Goal: Communication & Community: Answer question/provide support

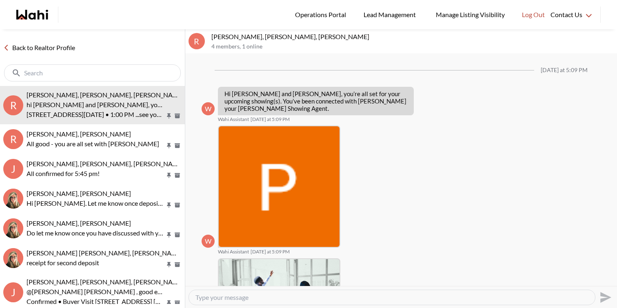
scroll to position [249, 0]
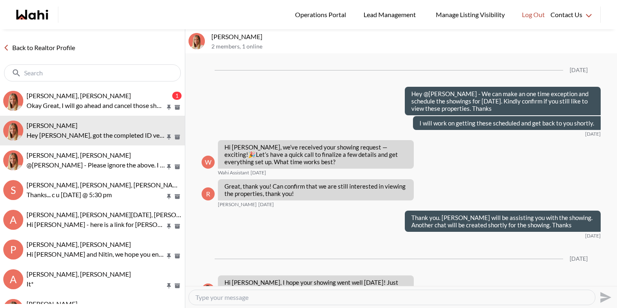
scroll to position [1033, 0]
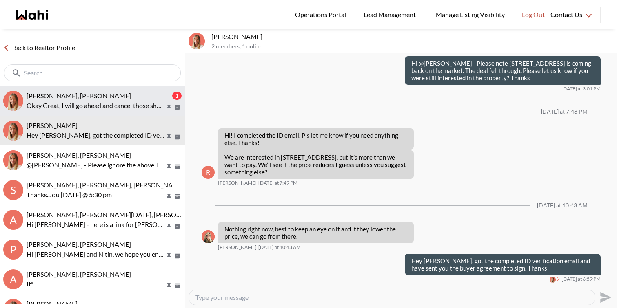
click at [120, 102] on p "Okay Great, I will go ahead and cancel those showings for now, since they were …" at bounding box center [96, 106] width 139 height 10
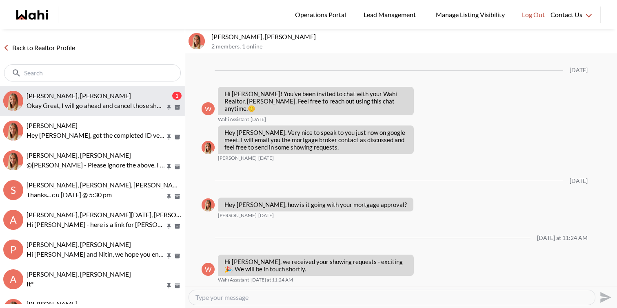
scroll to position [168, 0]
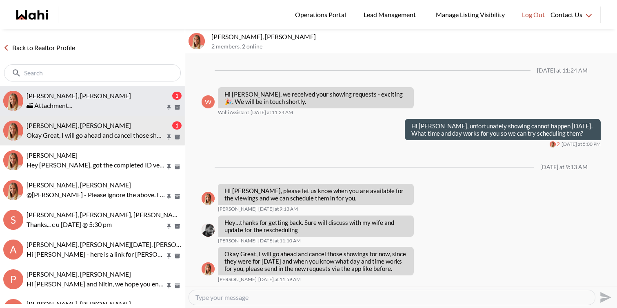
click at [98, 100] on div "Cheryl Zanetti, Michelle 1 🏙 Attachment..." at bounding box center [104, 101] width 155 height 19
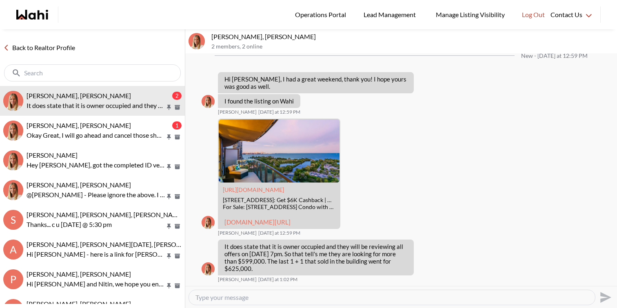
scroll to position [1336, 0]
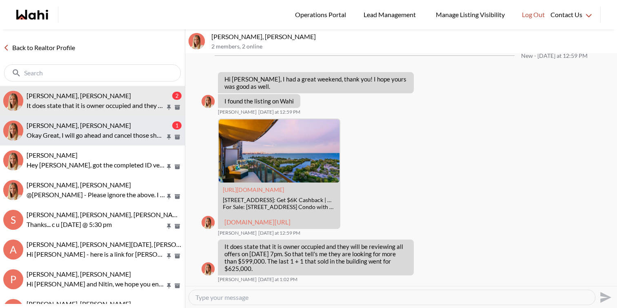
click at [120, 125] on div "Sourav Singh, Michelle" at bounding box center [99, 126] width 144 height 8
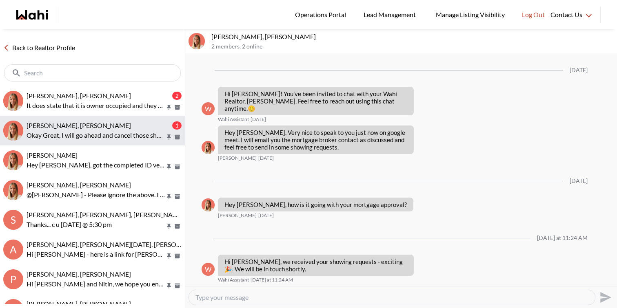
scroll to position [168, 0]
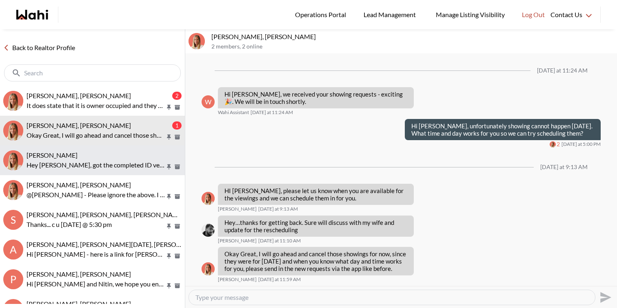
click at [111, 158] on div "Ritu Gill, Michelle" at bounding box center [104, 155] width 155 height 8
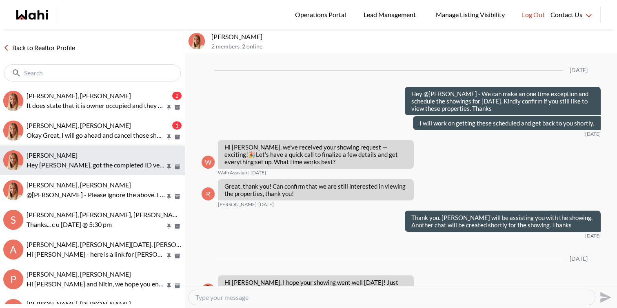
scroll to position [1033, 0]
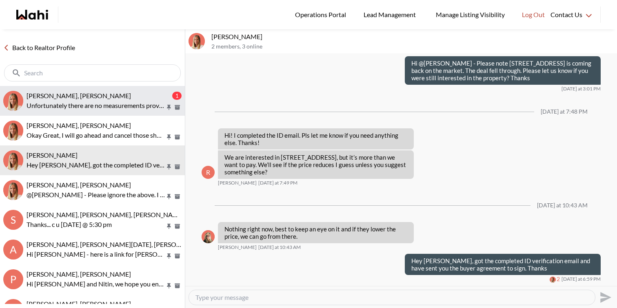
click at [95, 89] on button "Cheryl Zanetti, Michelle 1 Unfortunately there are no measurements provided, ex…" at bounding box center [92, 101] width 185 height 30
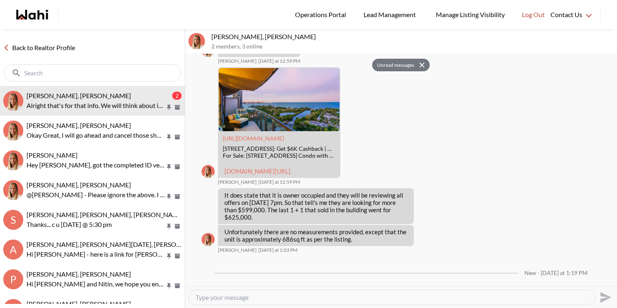
scroll to position [1403, 0]
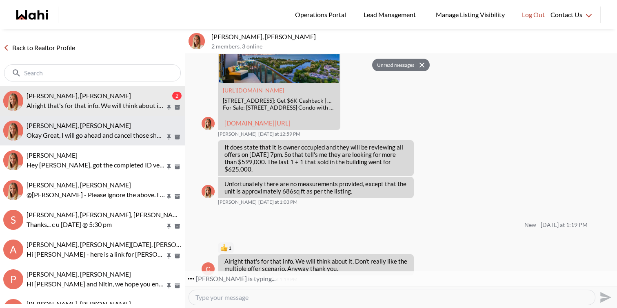
click at [115, 127] on div "Sourav Singh, Michelle" at bounding box center [104, 126] width 155 height 8
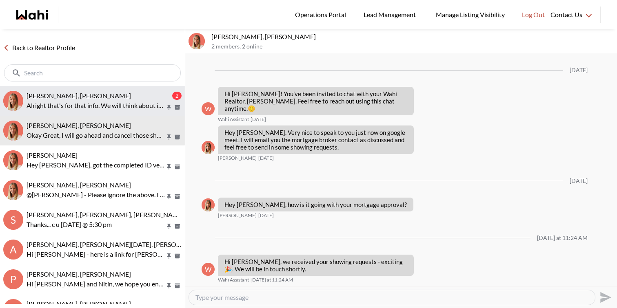
scroll to position [168, 0]
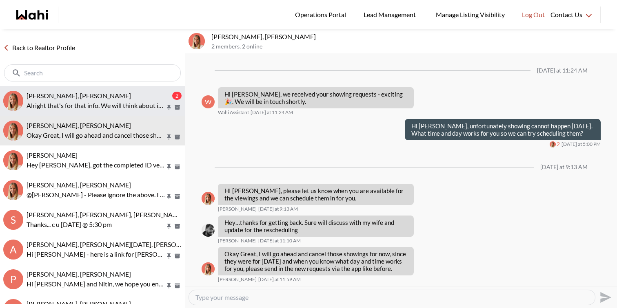
click at [118, 104] on p "Alright that's for that info. We will think about it. Don't really like the mul…" at bounding box center [96, 106] width 139 height 10
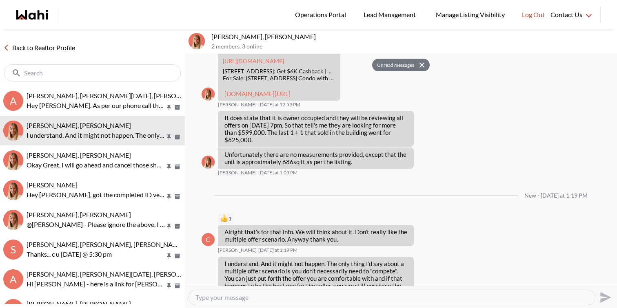
scroll to position [1463, 0]
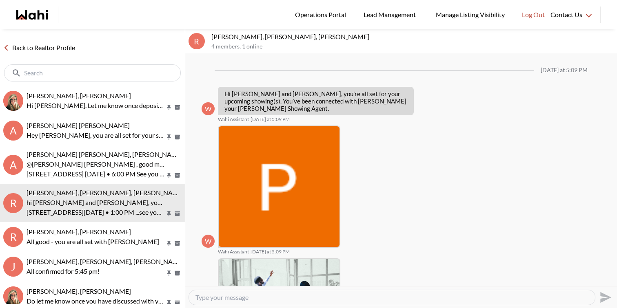
scroll to position [249, 0]
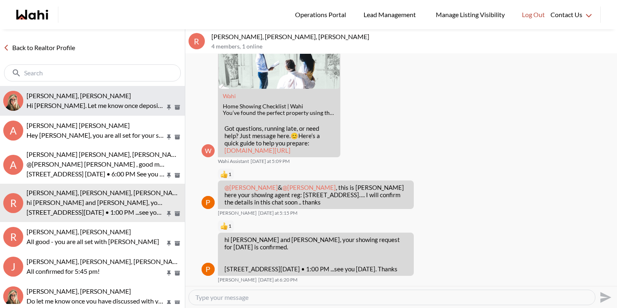
click at [75, 88] on button "David Rodriguez, Barbara Hi David. Let me know once deposit is completed" at bounding box center [92, 101] width 185 height 30
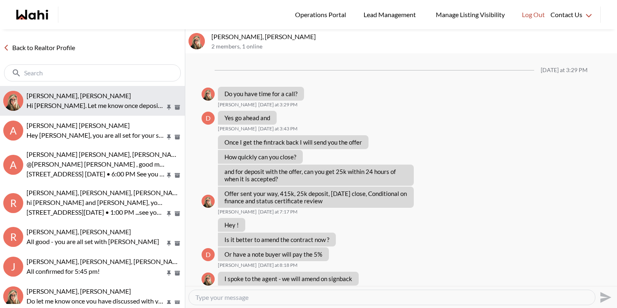
scroll to position [976, 0]
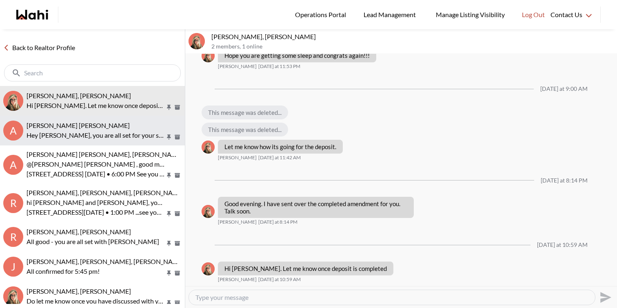
click at [84, 128] on span "Abdul Nafi Sarwari, Barb" at bounding box center [78, 126] width 103 height 8
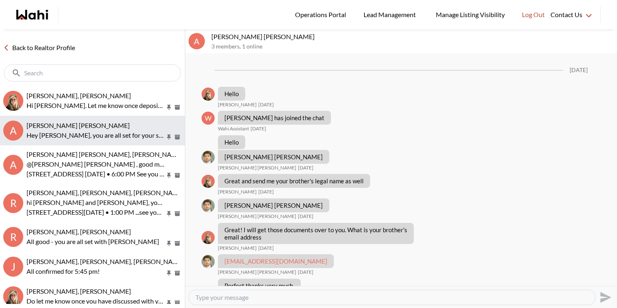
scroll to position [416, 0]
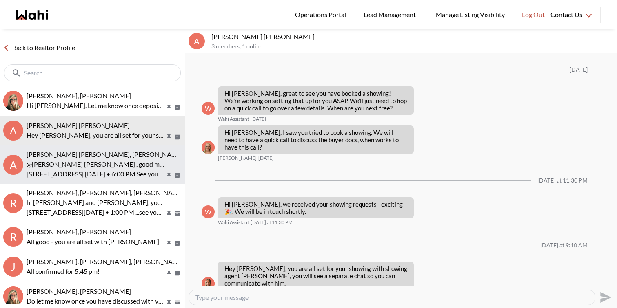
click at [87, 161] on p "@Abdul Nafi Sarwari , good morning Abdul this is Paul here Wahi Showing Agent .…" at bounding box center [96, 165] width 139 height 10
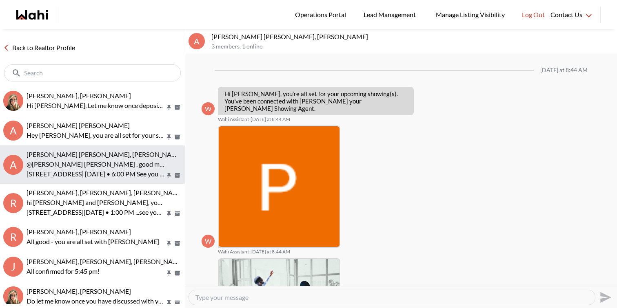
scroll to position [184, 0]
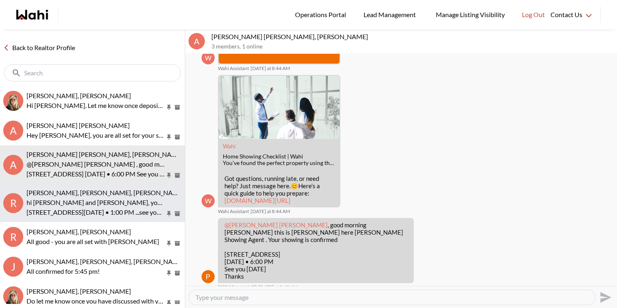
click at [96, 197] on div "Russell Perreira, Antonietta Morano-Perreira, Paul, Barbara hi Russell and Anto…" at bounding box center [104, 203] width 155 height 29
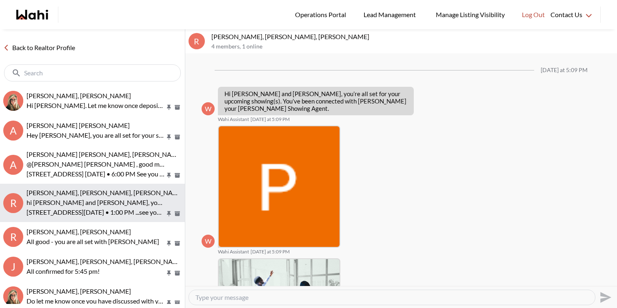
scroll to position [249, 0]
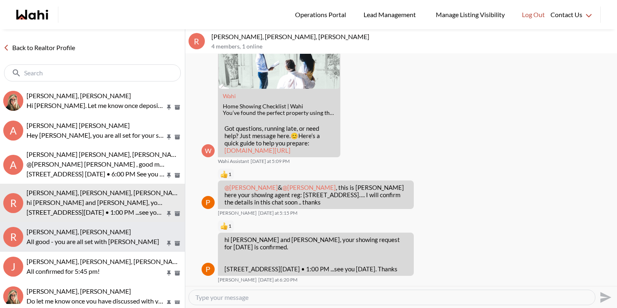
click at [95, 235] on span "[PERSON_NAME], [PERSON_NAME]" at bounding box center [79, 232] width 104 height 8
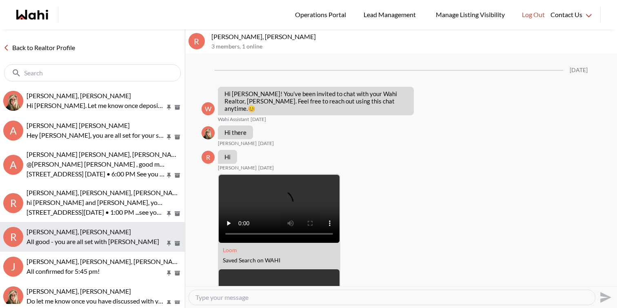
scroll to position [813, 0]
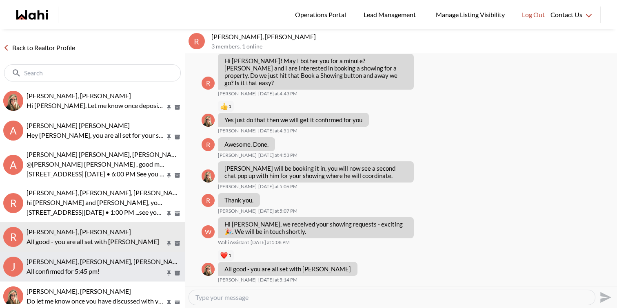
click at [99, 264] on span "[PERSON_NAME], [PERSON_NAME], [PERSON_NAME], [PERSON_NAME], [PERSON_NAME]" at bounding box center [159, 262] width 265 height 8
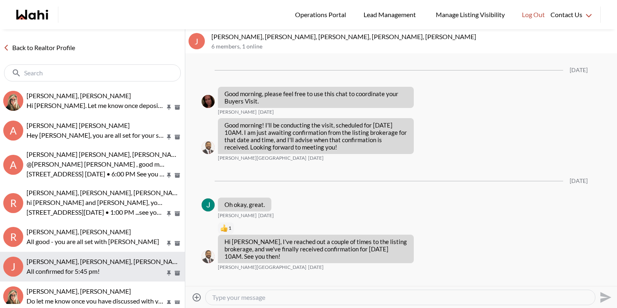
scroll to position [530, 0]
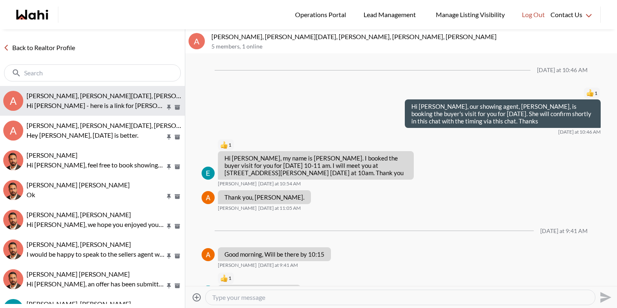
scroll to position [1768, 0]
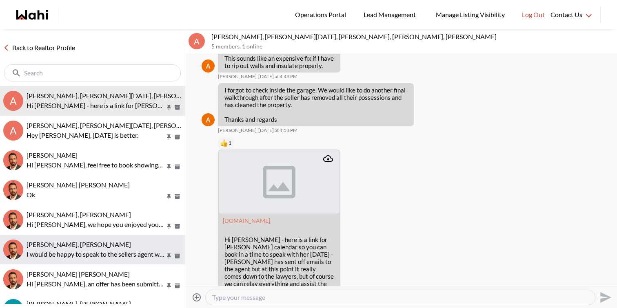
click at [92, 249] on div "[PERSON_NAME], [PERSON_NAME]" at bounding box center [104, 245] width 155 height 8
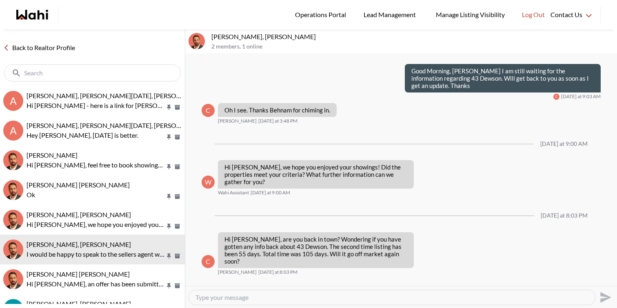
scroll to position [911, 0]
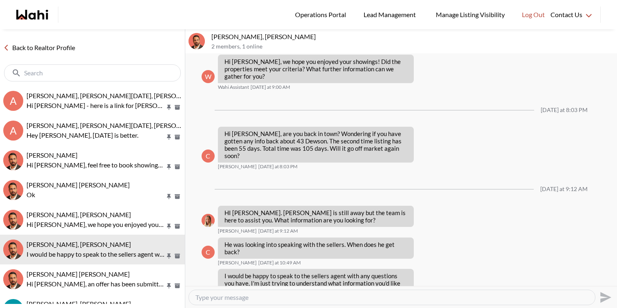
click at [269, 295] on textarea "Type your message" at bounding box center [391, 298] width 393 height 8
type textarea "H"
click at [55, 247] on span "Caroline Rouben, Behnam" at bounding box center [79, 245] width 104 height 8
drag, startPoint x: 258, startPoint y: 38, endPoint x: 213, endPoint y: 36, distance: 45.3
click at [213, 36] on p "[PERSON_NAME], [PERSON_NAME]" at bounding box center [412, 37] width 402 height 8
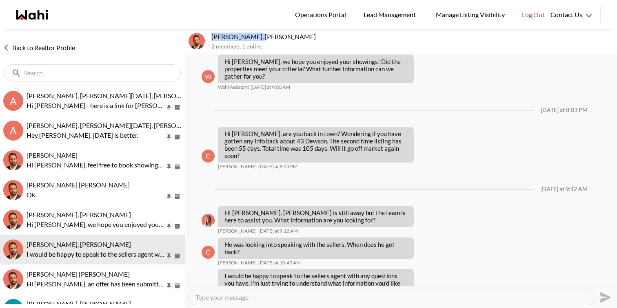
copy p "[PERSON_NAME]"
click at [235, 299] on textarea "Type your message" at bounding box center [391, 298] width 393 height 8
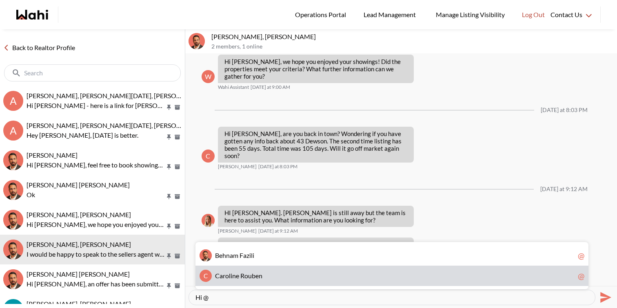
click at [236, 275] on span "e" at bounding box center [237, 276] width 3 height 8
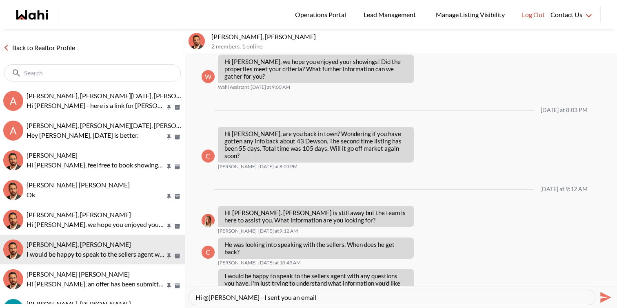
click at [265, 298] on textarea "Hi @Caroline Rouben - I sent you an email" at bounding box center [391, 298] width 393 height 8
click at [343, 300] on textarea "Hi @Caroline Rouben - I just sent you an email" at bounding box center [391, 298] width 393 height 8
click at [262, 298] on textarea "Hi @Caroline Rouben - I just sent you an email regarding 43 Dewson that I was a…" at bounding box center [391, 298] width 393 height 8
click at [493, 299] on textarea "Hi @Caroline Rouben - Finally got a reply. I just sent you an email regarding 4…" at bounding box center [391, 298] width 393 height 8
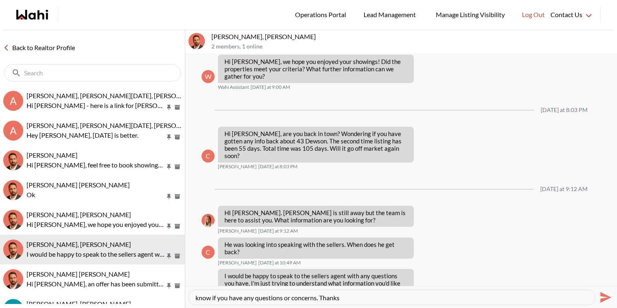
type textarea "Hi @Caroline Rouben - Finally got a reply. I just sent you an email regarding 4…"
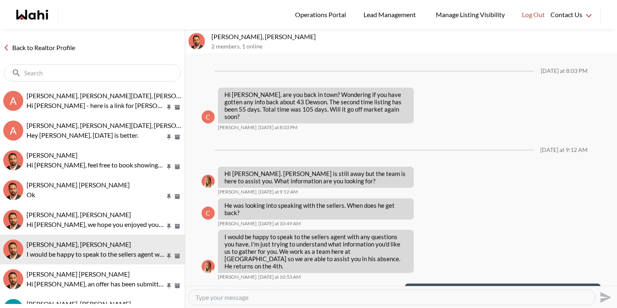
drag, startPoint x: 535, startPoint y: 278, endPoint x: 405, endPoint y: 261, distance: 130.4
click at [405, 284] on div "Message Failed · Unauthorized Hi @Caroline Rouben - Finally got a reply. I just…" at bounding box center [503, 301] width 196 height 35
copy p "Hi @Caroline Rouben - Finally got a reply. I just sent you an email regarding 4…"
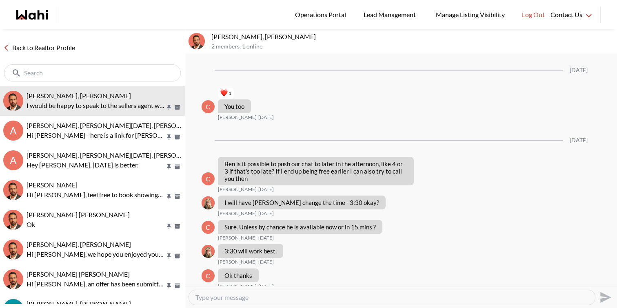
scroll to position [814, 0]
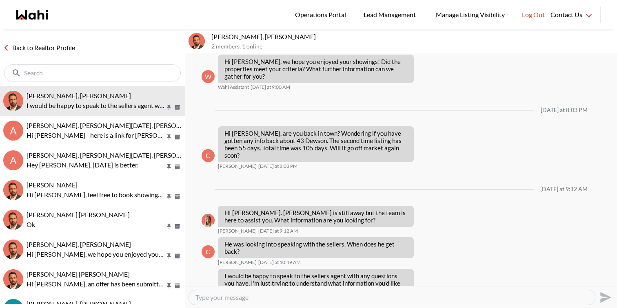
click at [362, 297] on textarea "Type your message" at bounding box center [391, 298] width 393 height 8
paste textarea "Hi @[PERSON_NAME] - Finally got a reply. I just sent you an email regarding 43 …"
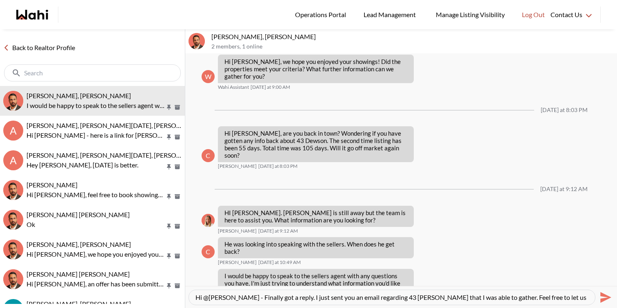
click at [313, 297] on textarea "Hi @[PERSON_NAME] - Finally got a reply. I just sent you an email regarding 43 …" at bounding box center [391, 298] width 393 height 8
click at [312, 297] on textarea "Hi @[PERSON_NAME] - Finally got a reply. I just sent you an email regarding 43 …" at bounding box center [391, 298] width 393 height 8
type textarea "Hi @[PERSON_NAME] - Finally got a reply, sorry for the delay. I just sent you a…"
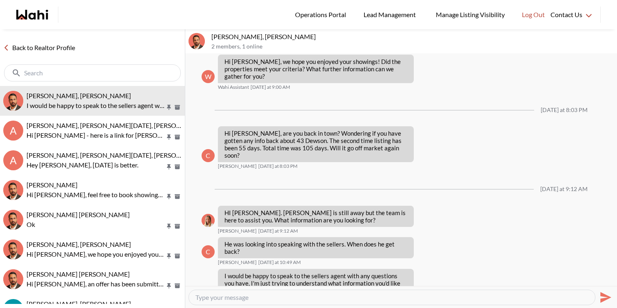
scroll to position [852, 0]
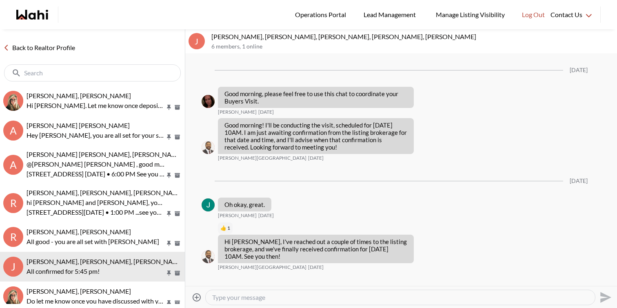
scroll to position [530, 0]
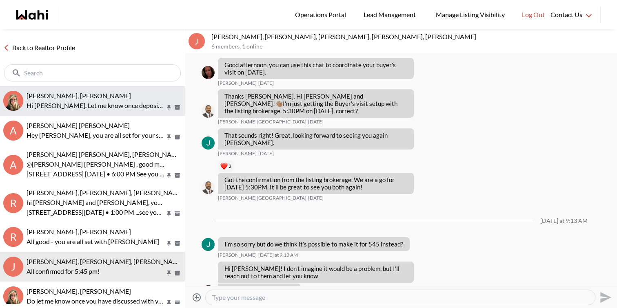
click at [86, 108] on p "Hi [PERSON_NAME]. Let me know once deposit is completed" at bounding box center [96, 106] width 139 height 10
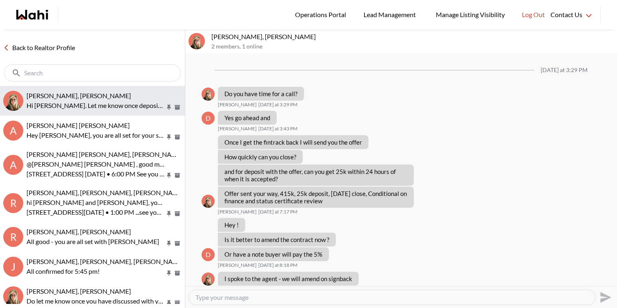
scroll to position [976, 0]
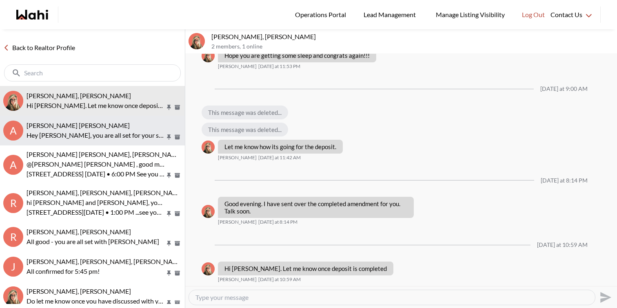
click at [92, 133] on p "Hey [PERSON_NAME], you are all set for your showing with showing agent [PERSON_…" at bounding box center [96, 136] width 139 height 10
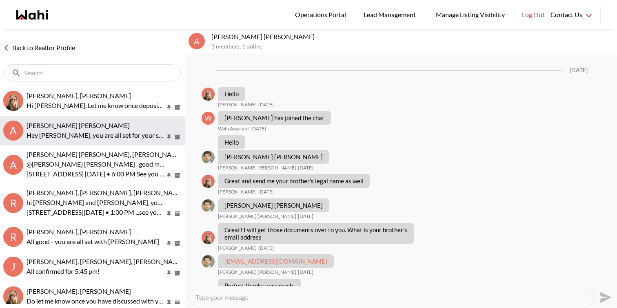
scroll to position [416, 0]
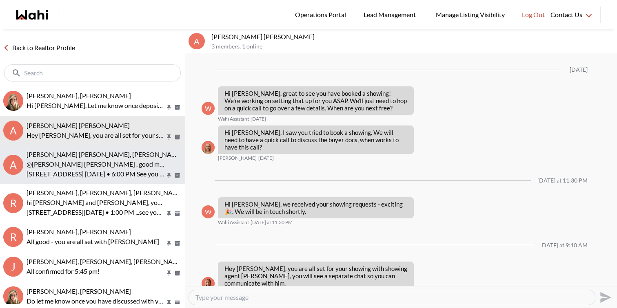
click at [97, 162] on p "@[PERSON_NAME] [PERSON_NAME] , good morning [PERSON_NAME] this is [PERSON_NAME]…" at bounding box center [96, 165] width 139 height 10
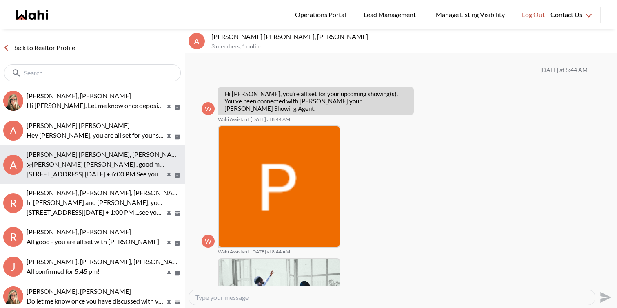
scroll to position [184, 0]
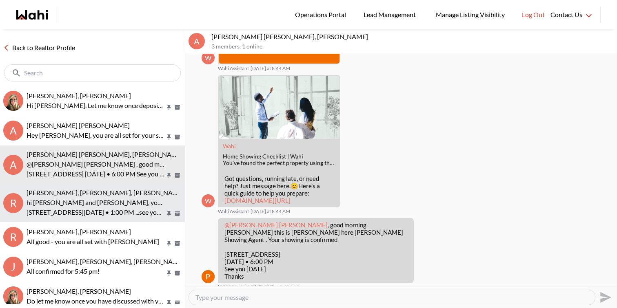
click at [101, 195] on span "Russell Perreira, Antonietta Morano-Perreira, Paul, Barbara" at bounding box center [106, 193] width 158 height 8
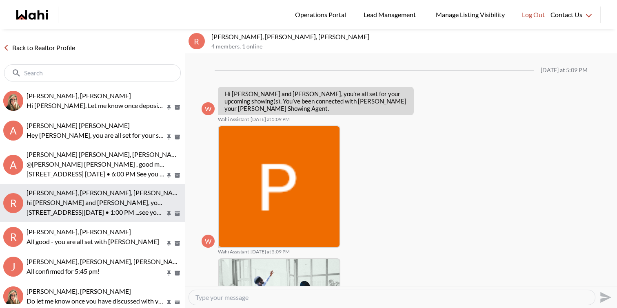
scroll to position [249, 0]
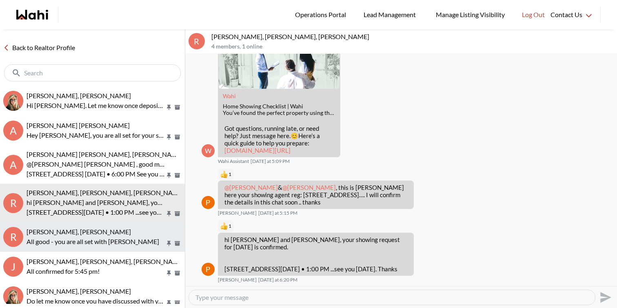
click at [104, 228] on span "Russell Perreira, Antonietta Morano-Perreira, Barbara" at bounding box center [79, 232] width 104 height 8
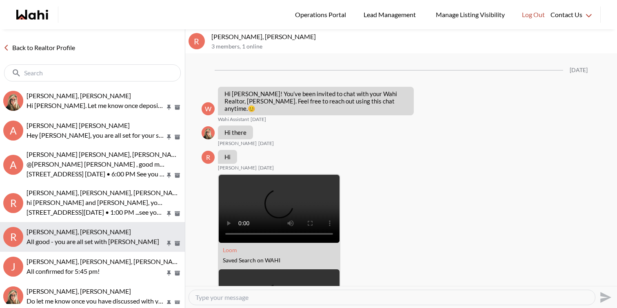
scroll to position [813, 0]
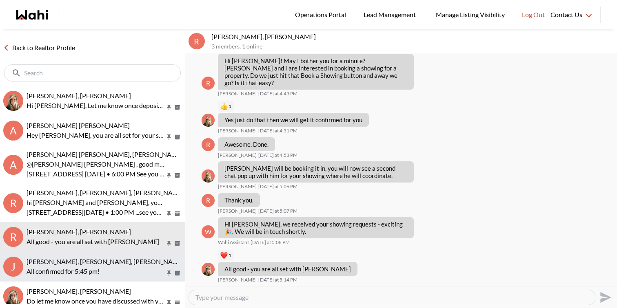
click at [109, 263] on span "[PERSON_NAME], [PERSON_NAME], [PERSON_NAME], [PERSON_NAME], [PERSON_NAME]" at bounding box center [159, 262] width 265 height 8
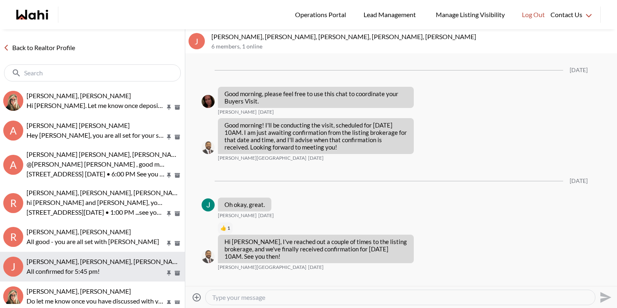
scroll to position [530, 0]
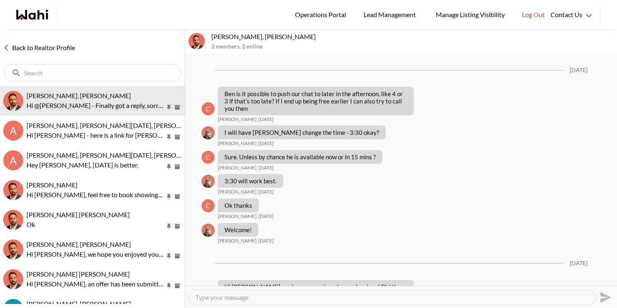
scroll to position [782, 0]
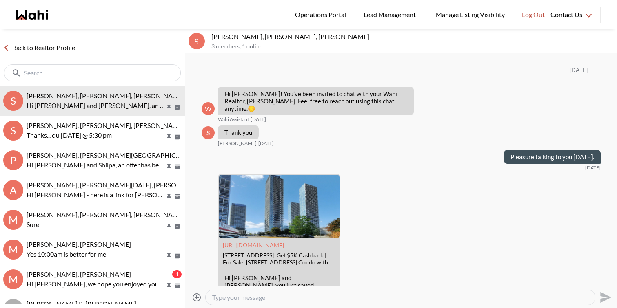
scroll to position [1161, 0]
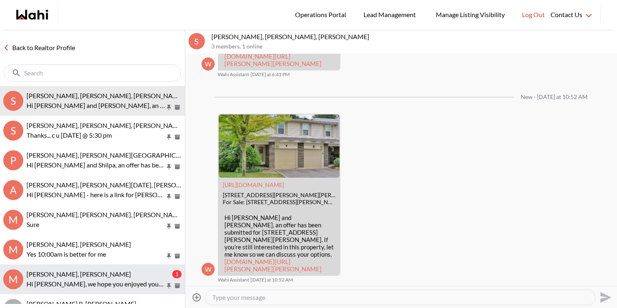
click at [76, 287] on p "Hi [PERSON_NAME], we hope you enjoyed your showings! Did the properties meet yo…" at bounding box center [96, 285] width 139 height 10
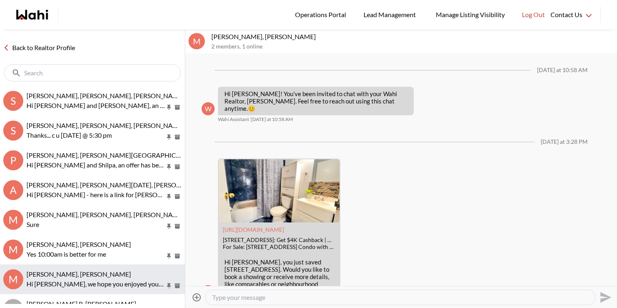
scroll to position [444, 0]
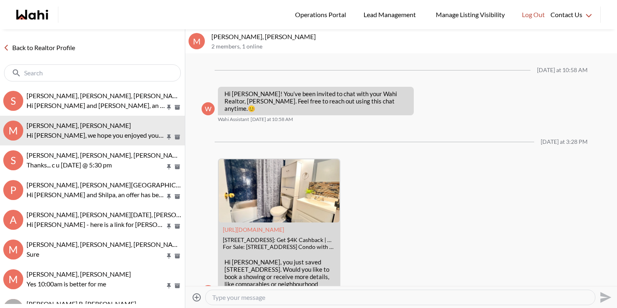
scroll to position [425, 0]
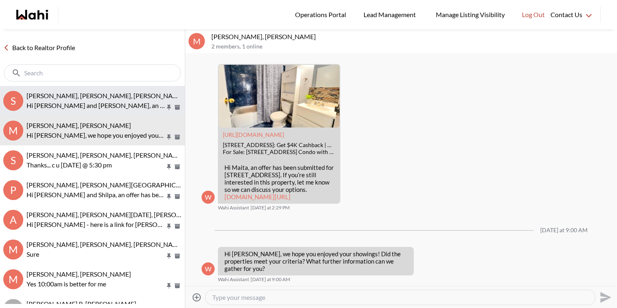
click at [102, 108] on p "Hi Stannette and Rajesh, an offer has been submitted for 105 Carlton Rd #8, Mar…" at bounding box center [96, 106] width 139 height 10
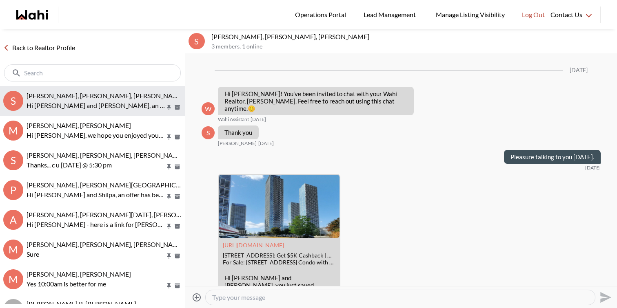
scroll to position [1161, 0]
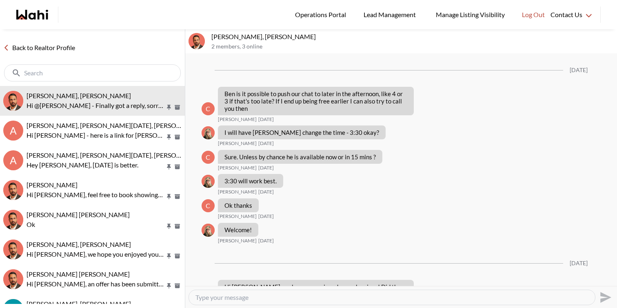
scroll to position [782, 0]
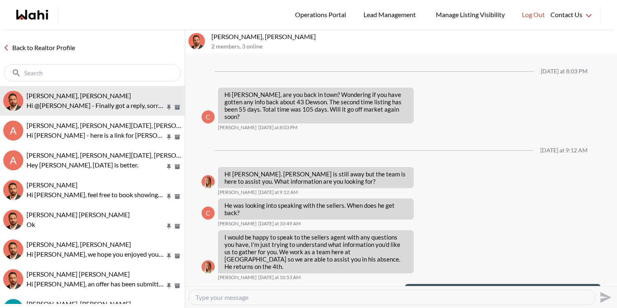
click at [229, 297] on textarea "Type your message" at bounding box center [391, 298] width 393 height 8
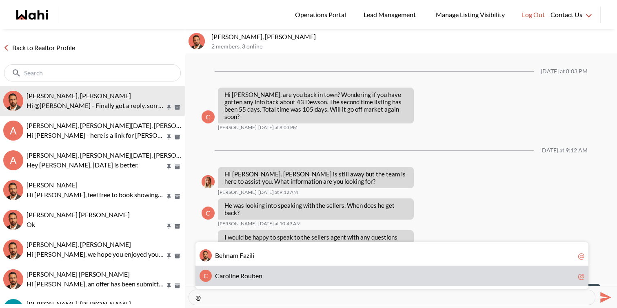
click at [233, 280] on span "C a r o l i n e R o u b e n" at bounding box center [395, 276] width 360 height 8
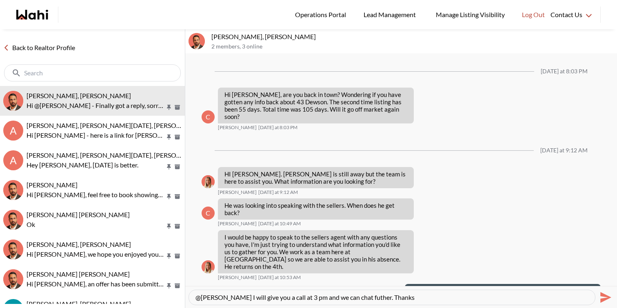
type textarea "@[PERSON_NAME] I will give you a call at 3 pm and we can chat futher. Thanks"
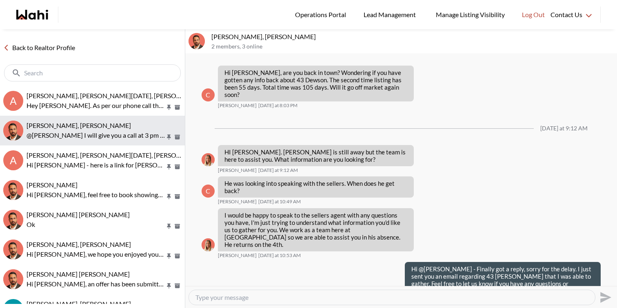
click at [102, 117] on button "[PERSON_NAME], [PERSON_NAME] @[PERSON_NAME] I will give you a call at 3 pm and …" at bounding box center [92, 131] width 185 height 30
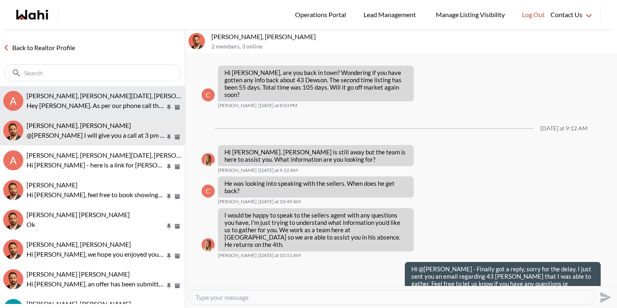
click at [111, 97] on span "[PERSON_NAME], [PERSON_NAME][DATE], [PERSON_NAME]" at bounding box center [116, 96] width 178 height 8
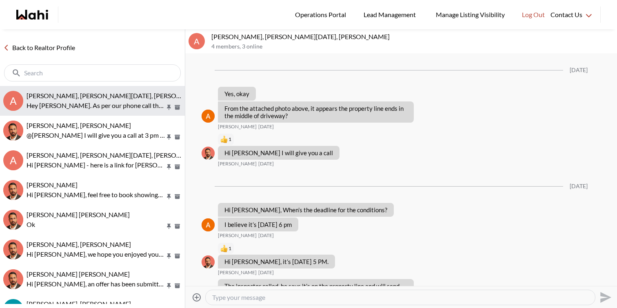
scroll to position [993, 0]
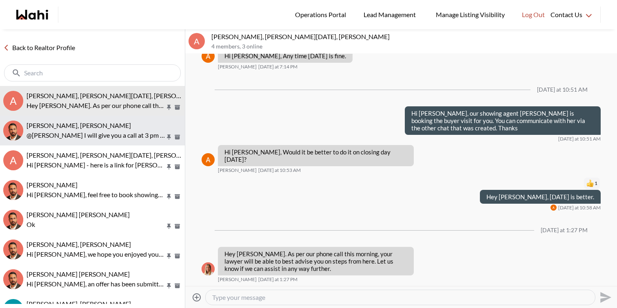
click at [87, 134] on p "@[PERSON_NAME] I will give you a call at 3 pm and we can chat futher. Thanks" at bounding box center [96, 136] width 139 height 10
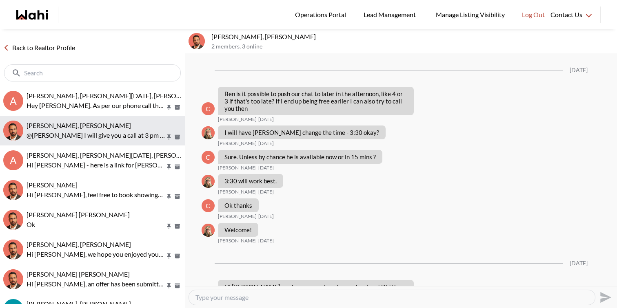
scroll to position [811, 0]
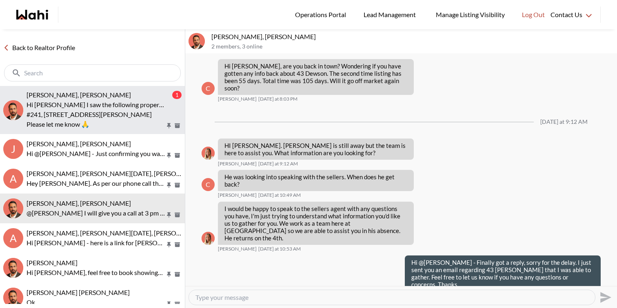
click at [104, 107] on p "Hi [PERSON_NAME] I saw the following property and want to know if it is still a…" at bounding box center [96, 105] width 139 height 10
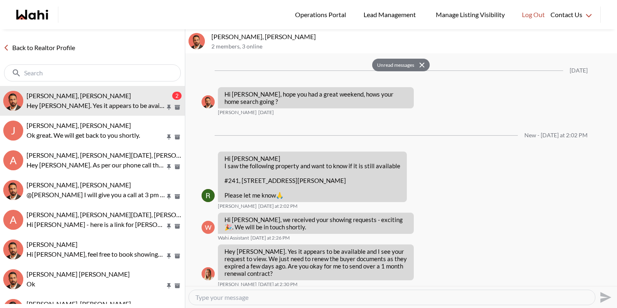
scroll to position [1525, 0]
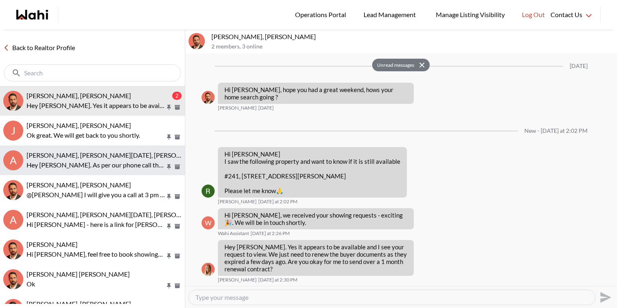
click at [100, 164] on p "Hey [PERSON_NAME]. As per our phone call this morning, your lawyer will be able…" at bounding box center [96, 165] width 139 height 10
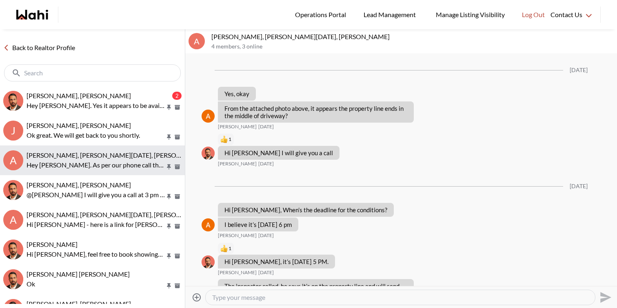
scroll to position [993, 0]
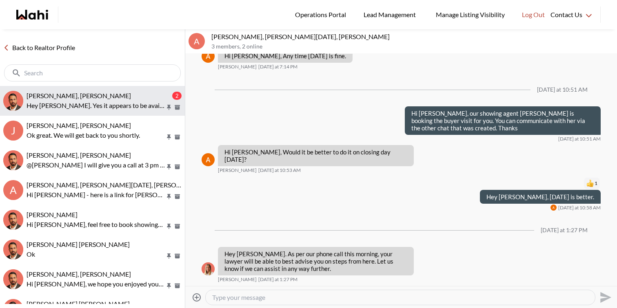
click at [79, 100] on div "[PERSON_NAME], [PERSON_NAME] 2 Hey [PERSON_NAME]. Yes it appears to be availabl…" at bounding box center [104, 101] width 155 height 19
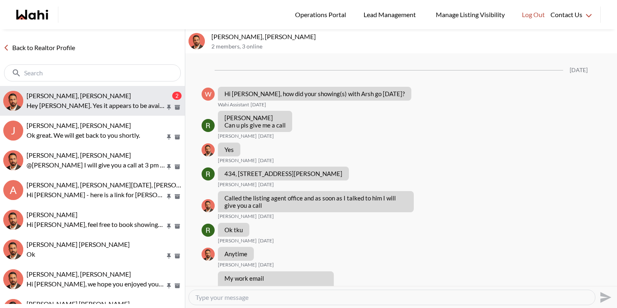
scroll to position [1525, 0]
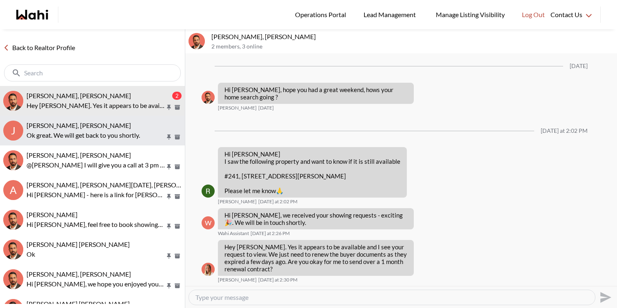
click at [79, 143] on button "J [PERSON_NAME], [PERSON_NAME] Ok great. We will get back to you shortly." at bounding box center [92, 131] width 185 height 30
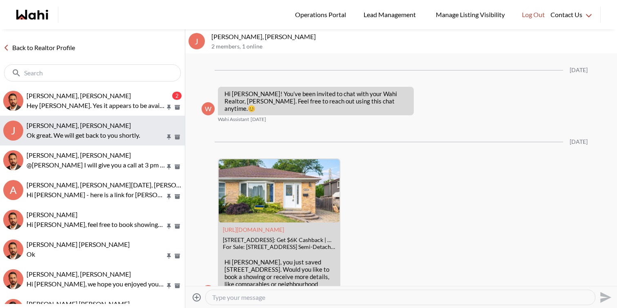
scroll to position [1203, 0]
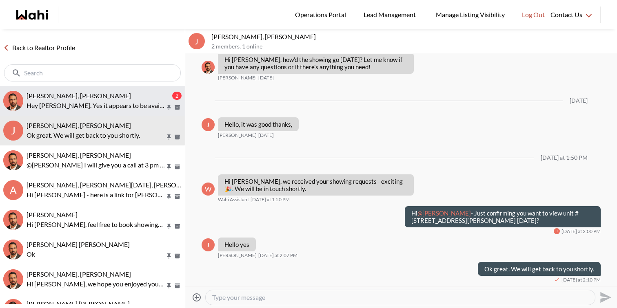
click at [98, 103] on p "Hey [PERSON_NAME]. Yes it appears to be available and I see your request to vie…" at bounding box center [96, 106] width 139 height 10
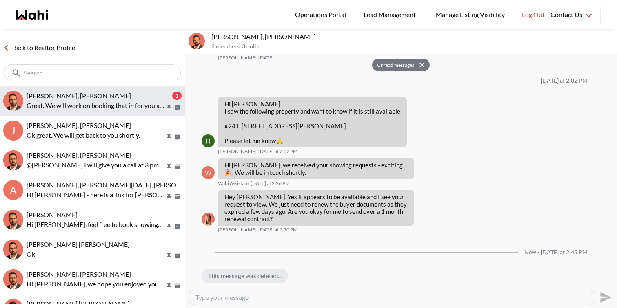
scroll to position [1690, 0]
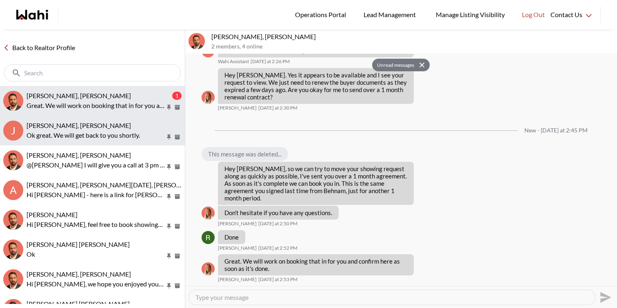
click at [84, 129] on span "[PERSON_NAME], [PERSON_NAME]" at bounding box center [79, 126] width 104 height 8
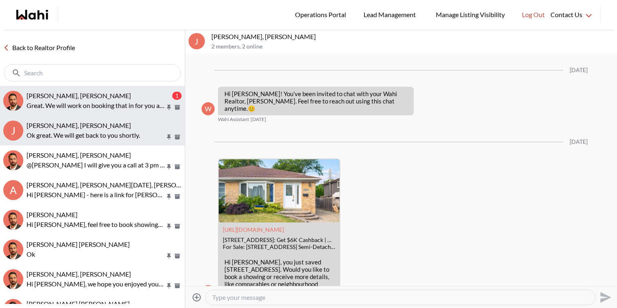
scroll to position [1203, 0]
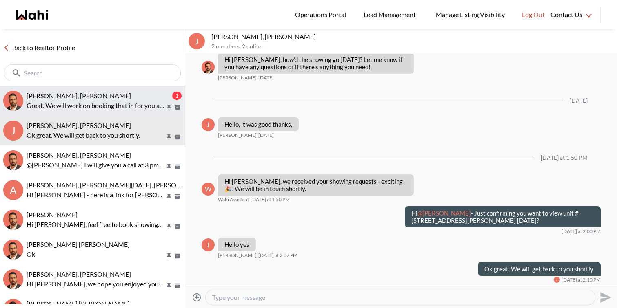
click at [94, 99] on span "Rita Kukendran, Behnam" at bounding box center [79, 96] width 104 height 8
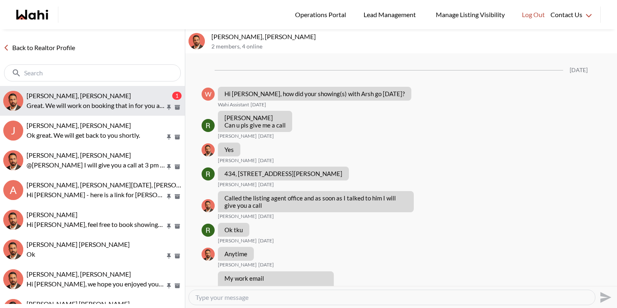
scroll to position [1660, 0]
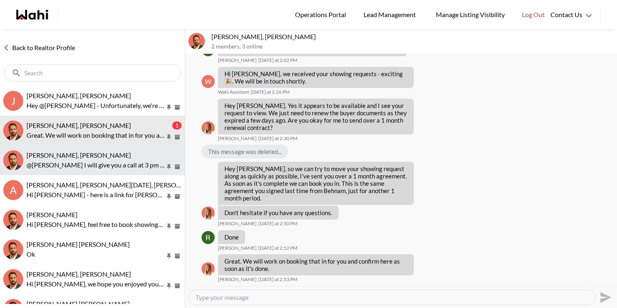
click at [100, 153] on span "Caroline Rouben, Behnam" at bounding box center [79, 155] width 104 height 8
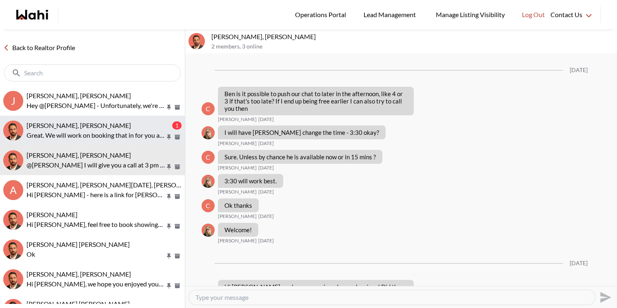
scroll to position [811, 0]
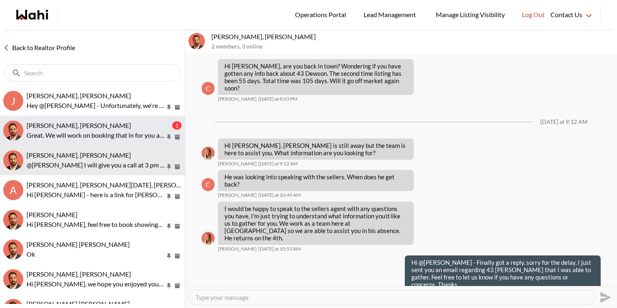
click at [100, 133] on p "Great. We will work on booking that in for you and confirm here as soon as it's…" at bounding box center [96, 136] width 139 height 10
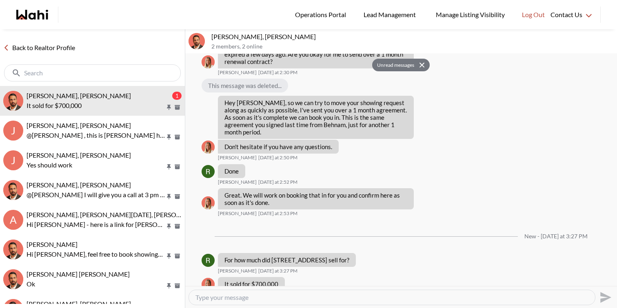
scroll to position [1741, 0]
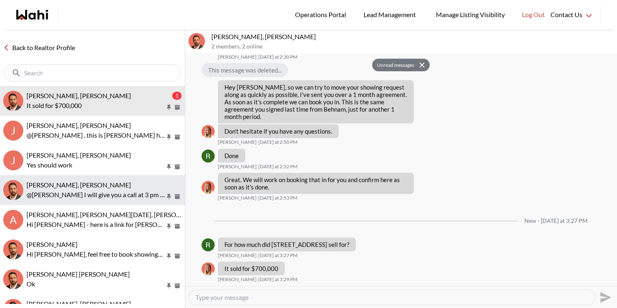
click at [102, 187] on div "Caroline Rouben, Behnam" at bounding box center [104, 185] width 155 height 8
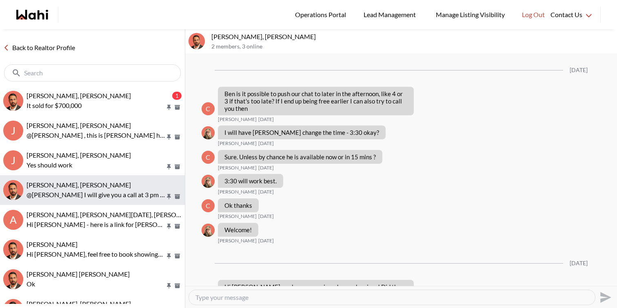
scroll to position [811, 0]
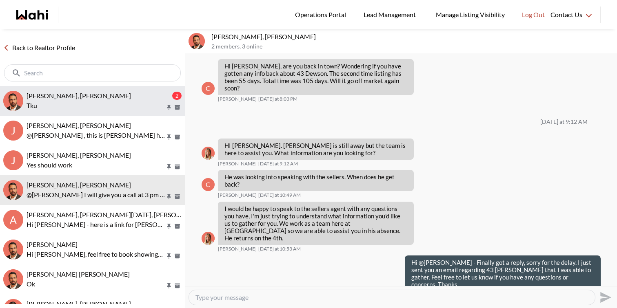
click at [103, 94] on div "Rita Kukendran, Behnam" at bounding box center [99, 96] width 144 height 8
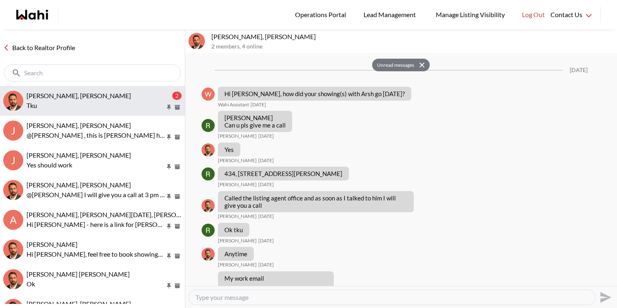
scroll to position [1778, 0]
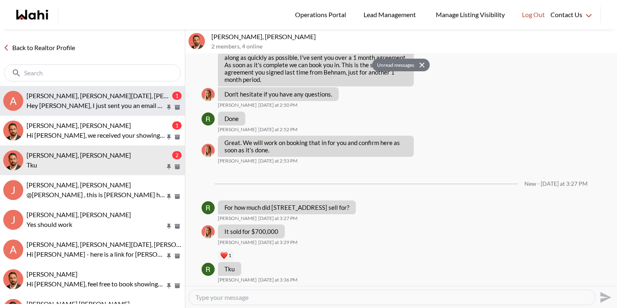
click at [124, 104] on p "Hey Anwar, I just sent you an email with some pictures and a video of the repai…" at bounding box center [96, 106] width 139 height 10
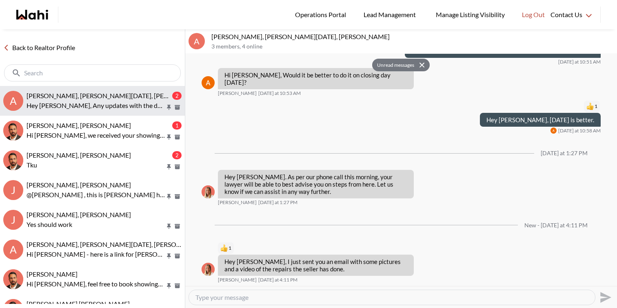
scroll to position [1094, 0]
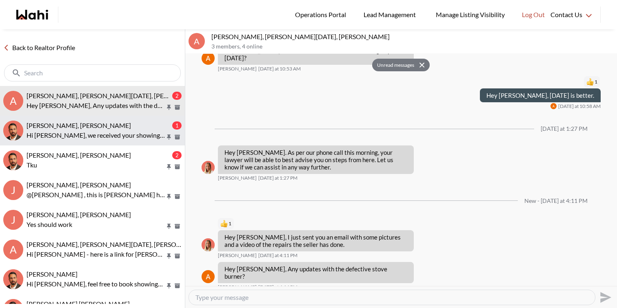
click at [129, 131] on p "Hi Caroline, we received your showing requests - exciting 🎉 . We will be in tou…" at bounding box center [96, 136] width 139 height 10
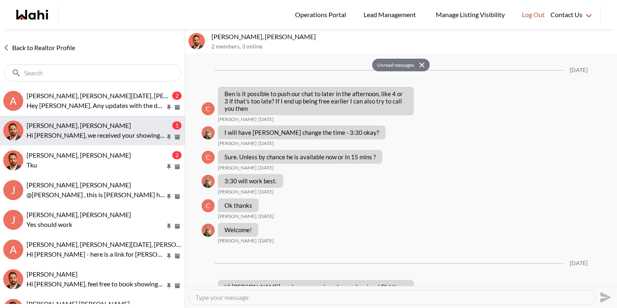
scroll to position [842, 0]
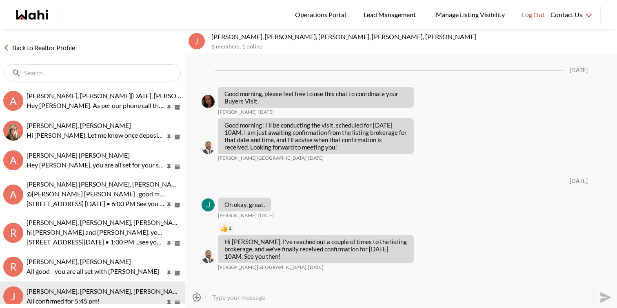
scroll to position [530, 0]
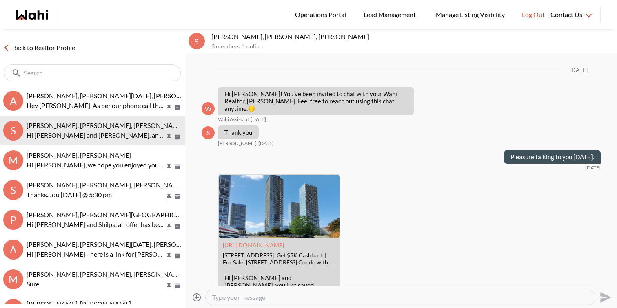
scroll to position [1161, 0]
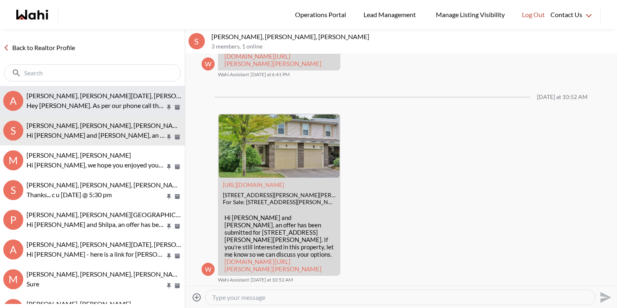
click at [95, 98] on span "[PERSON_NAME], [PERSON_NAME][DATE], [PERSON_NAME]" at bounding box center [116, 96] width 178 height 8
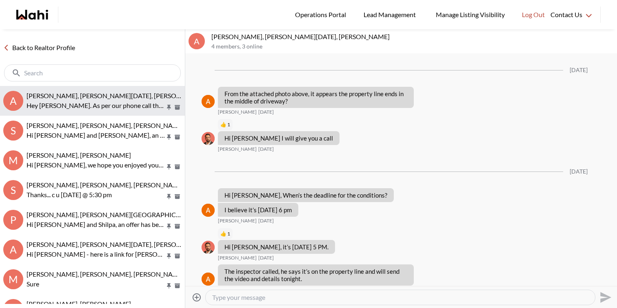
scroll to position [978, 0]
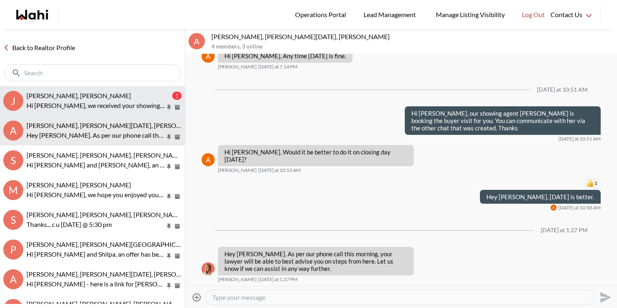
click at [111, 99] on div "[PERSON_NAME], [PERSON_NAME]" at bounding box center [99, 96] width 144 height 8
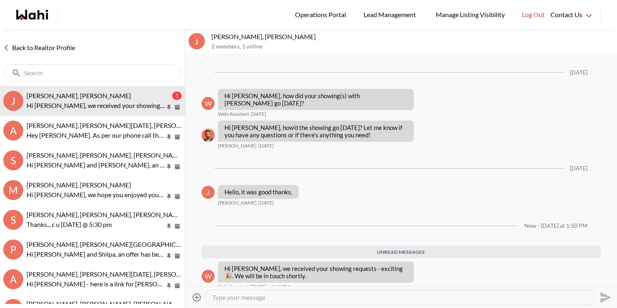
scroll to position [486, 0]
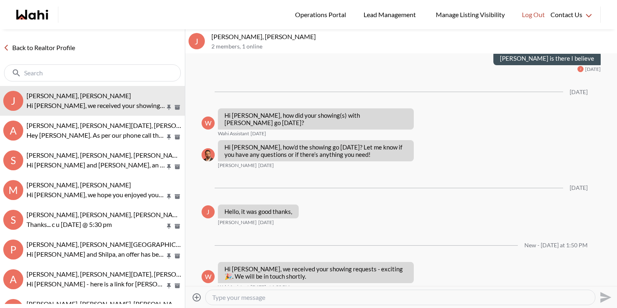
click at [294, 295] on textarea "Type your message" at bounding box center [400, 298] width 376 height 8
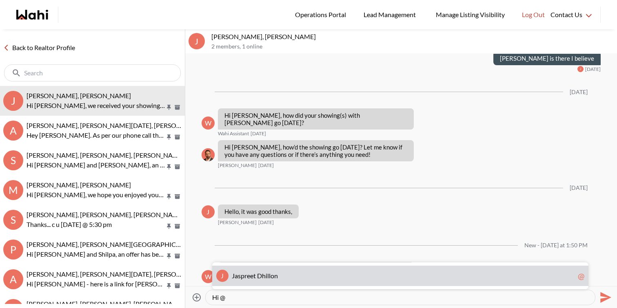
click at [292, 275] on span "J a s p r e e t D h i l l o n" at bounding box center [403, 276] width 343 height 8
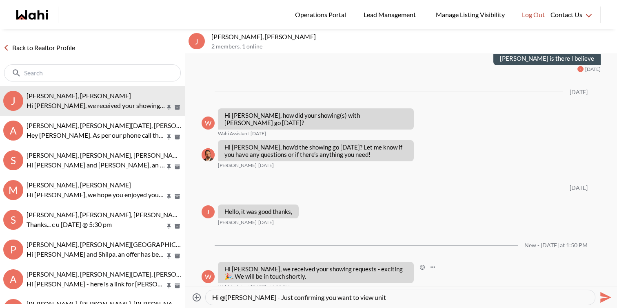
paste textarea "5 Everson Dr #1106"
drag, startPoint x: 422, startPoint y: 298, endPoint x: 385, endPoint y: 294, distance: 37.4
click at [385, 294] on textarea "Hi @Jaspreet Dhillon - Just confirming you want to view unit 5 Everson Dr #1106" at bounding box center [400, 298] width 376 height 8
click at [435, 299] on textarea "Hi @Jaspreet Dhillon - Just confirming you want to view unit #1106" at bounding box center [400, 298] width 376 height 8
paste textarea "5 Everson Dr"
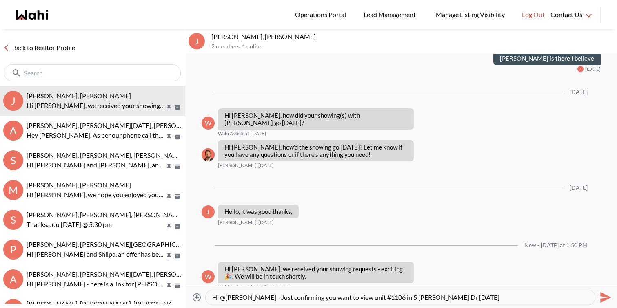
type textarea "Hi @Jaspreet Dhillon - Just confirming you want to view unit #1106 in 5 Everson…"
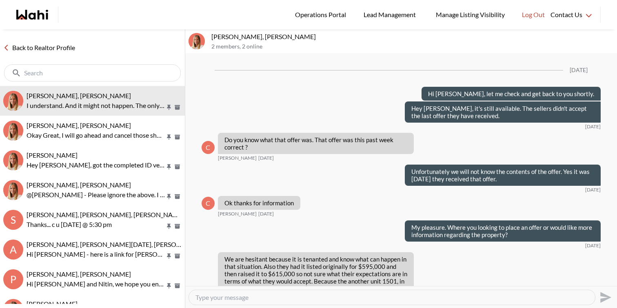
scroll to position [953, 0]
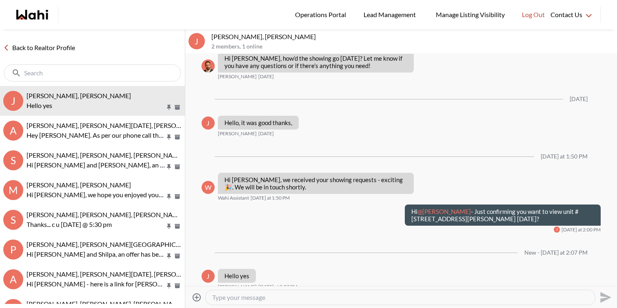
scroll to position [526, 0]
click at [263, 301] on textarea "Type your message" at bounding box center [400, 298] width 376 height 8
click at [215, 298] on textarea "ok great. We will get back to you shortly." at bounding box center [400, 298] width 376 height 8
type textarea "Ok great. We will get back to you shortly."
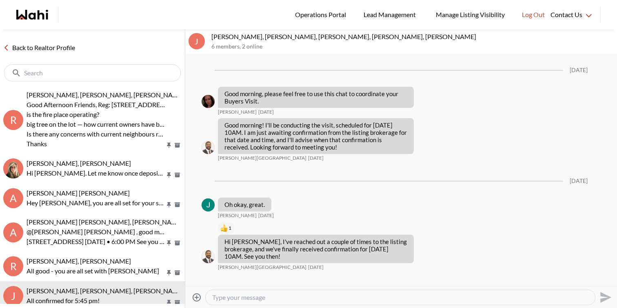
scroll to position [530, 0]
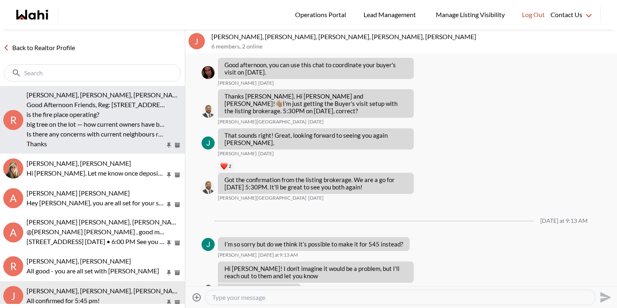
click at [102, 104] on p "Good Afternoon Friends, Reg: [STREET_ADDRESS] Clients have few questions" at bounding box center [96, 105] width 139 height 10
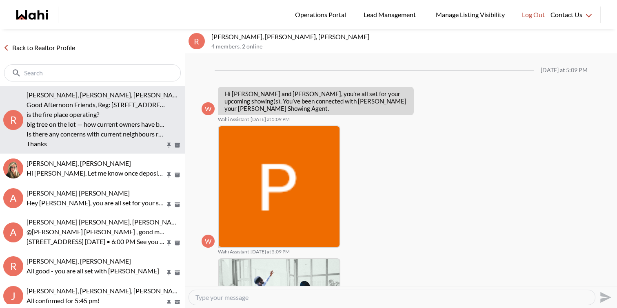
scroll to position [379, 0]
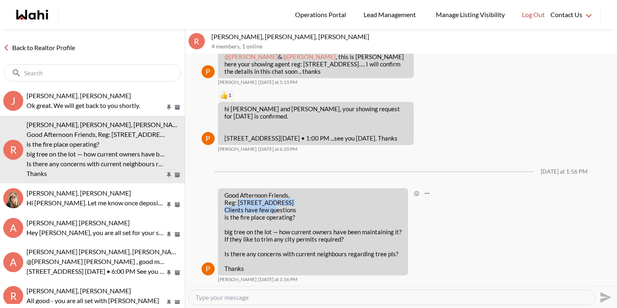
drag, startPoint x: 338, startPoint y: 202, endPoint x: 237, endPoint y: 200, distance: 101.2
click at [237, 200] on p "Good Afternoon Friends, Reg: [STREET_ADDRESS] Clients have few questions" at bounding box center [312, 203] width 177 height 22
copy p "[STREET_ADDRESS]"
click at [249, 303] on div at bounding box center [392, 298] width 406 height 15
click at [249, 302] on div at bounding box center [392, 298] width 406 height 15
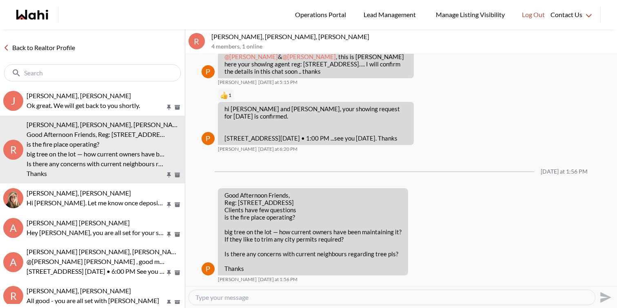
click at [249, 302] on div at bounding box center [392, 298] width 406 height 15
click at [250, 298] on textarea "Type your message" at bounding box center [391, 298] width 393 height 8
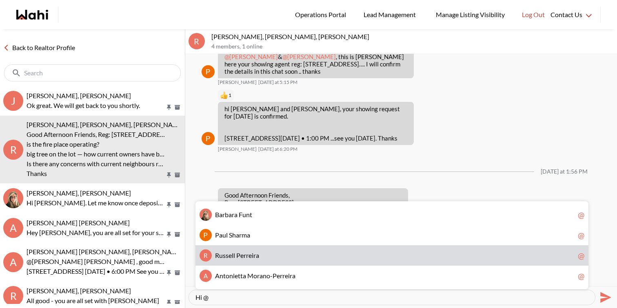
click at [255, 256] on span "r" at bounding box center [254, 256] width 2 height 8
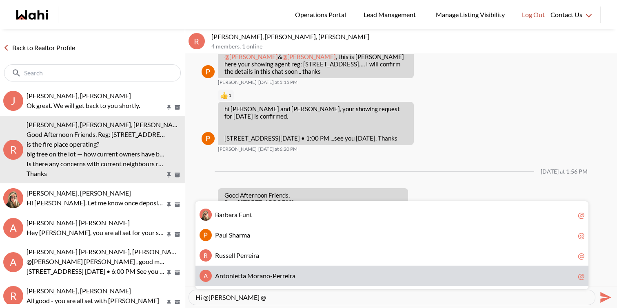
click at [256, 280] on span "o" at bounding box center [255, 276] width 4 height 8
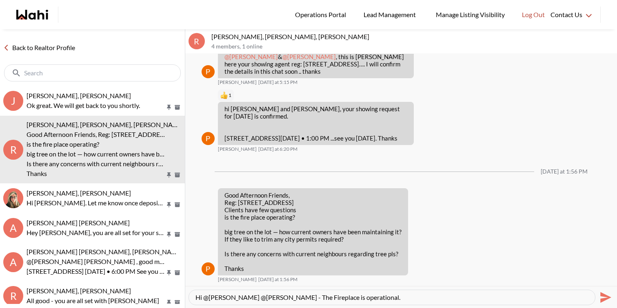
click at [350, 295] on textarea "Hi @[PERSON_NAME] @[PERSON_NAME] - The Fireplace is operational." at bounding box center [391, 298] width 393 height 8
click at [464, 301] on textarea "Hi @Russell Perreira @Antonietta Morano-Perreira - The Fireplace is operational." at bounding box center [391, 298] width 393 height 8
type textarea "Hi @[PERSON_NAME] @[PERSON_NAME] - The Fireplace is operational. They cut the s…"
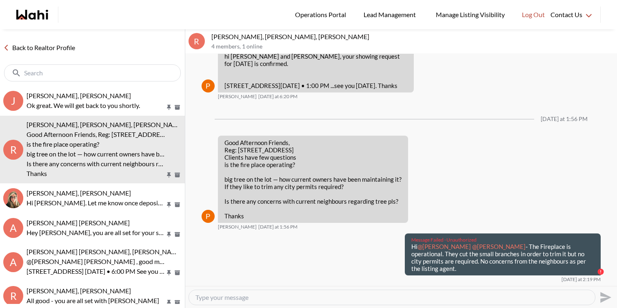
drag, startPoint x: 463, startPoint y: 274, endPoint x: 402, endPoint y: 255, distance: 64.0
click at [402, 255] on div "Message Failed · Unauthorized Hi @Russell Perreira @Antonietta Morano-Perreira …" at bounding box center [501, 255] width 199 height 42
copy p "Hi @Russell Perreira @Antonietta Morano-Perreira - The Fireplace is operational…"
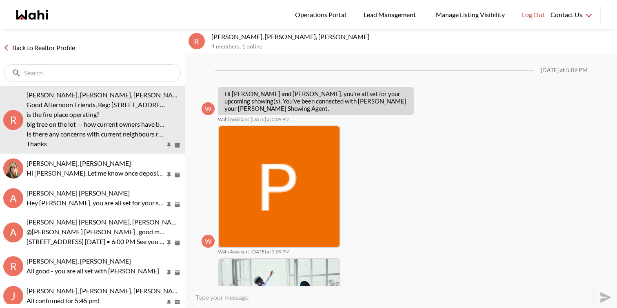
scroll to position [379, 0]
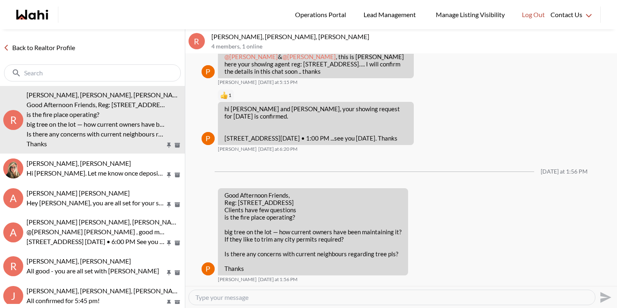
click at [284, 297] on textarea "Type your message" at bounding box center [391, 298] width 393 height 8
paste textarea "Hi @[PERSON_NAME] @[PERSON_NAME] - The Fireplace is operational. They cut the s…"
type textarea "Hi @[PERSON_NAME] @[PERSON_NAME] - The Fireplace is operational. They cut the s…"
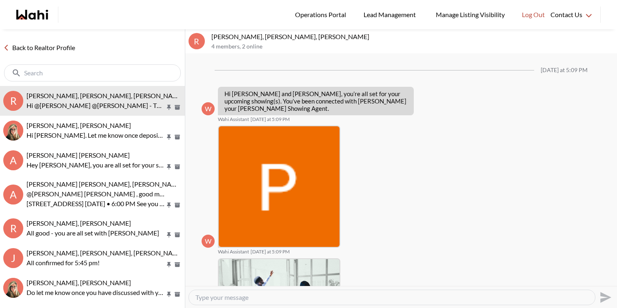
scroll to position [426, 0]
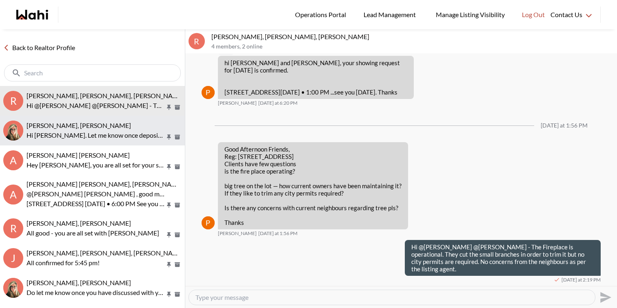
click at [78, 122] on span "David Rodriguez, Barbara" at bounding box center [79, 126] width 104 height 8
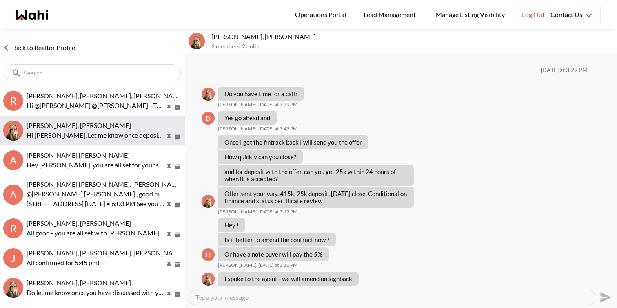
scroll to position [976, 0]
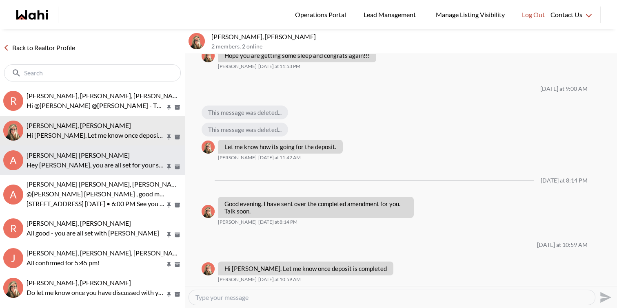
click at [89, 152] on span "Abdul Nafi Sarwari, Barb" at bounding box center [78, 155] width 103 height 8
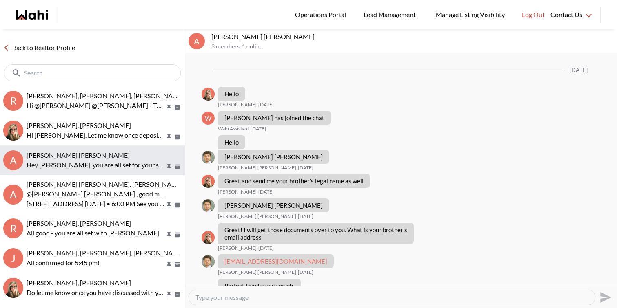
scroll to position [416, 0]
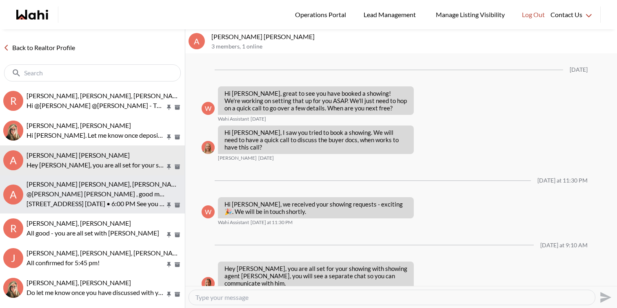
click at [97, 185] on span "Abdul Nafi Sarwari, Paul, Barbara" at bounding box center [105, 184] width 157 height 8
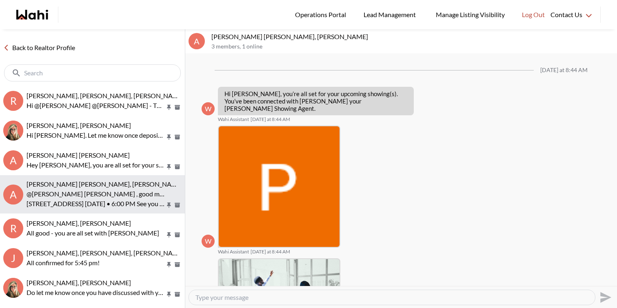
scroll to position [184, 0]
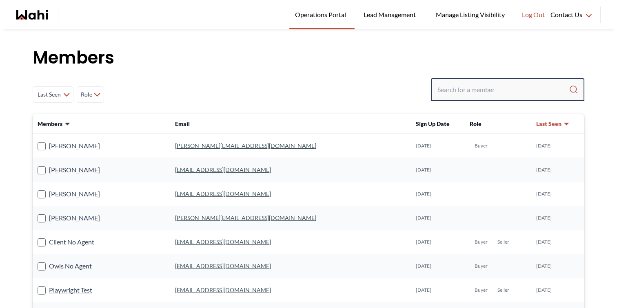
click at [455, 95] on input "Search input" at bounding box center [502, 89] width 131 height 15
type input "[PERSON_NAME]"
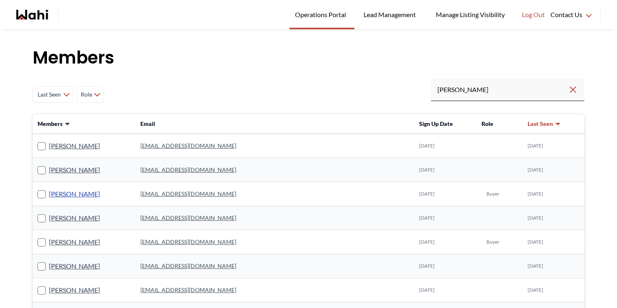
click at [96, 193] on link "[PERSON_NAME]" at bounding box center [74, 194] width 51 height 11
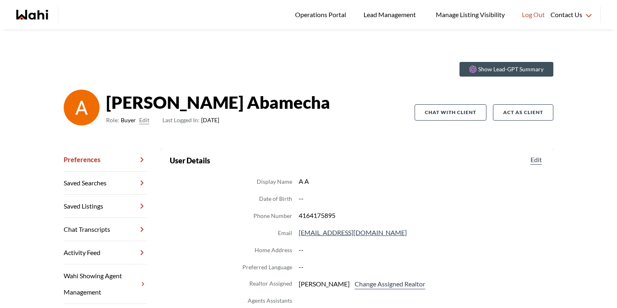
click at [103, 231] on link "Chat Transcripts" at bounding box center [105, 229] width 83 height 23
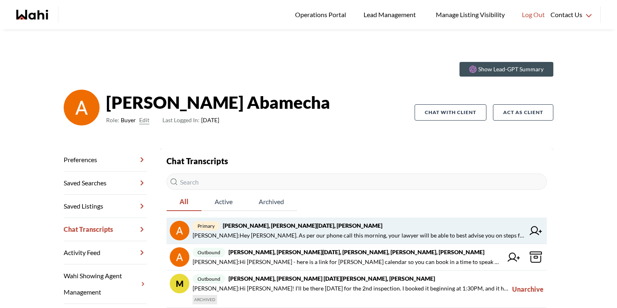
click at [473, 227] on span "primary Anwar Abamecha, Esma Dano, Faraz, Behnam" at bounding box center [359, 226] width 332 height 10
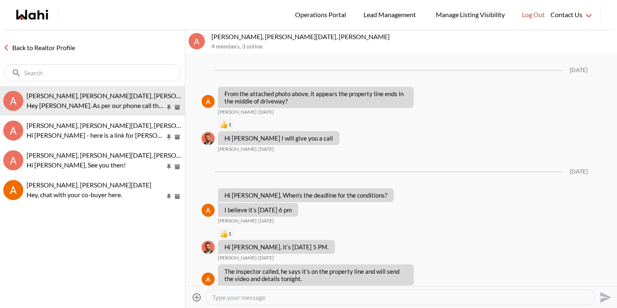
scroll to position [978, 0]
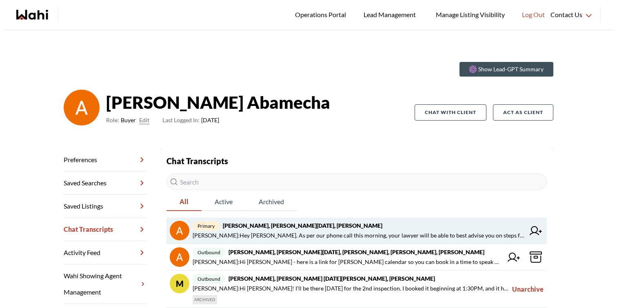
click at [535, 230] on icon at bounding box center [536, 230] width 12 height 9
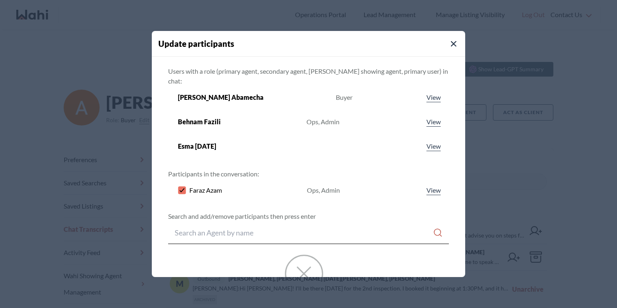
click at [218, 186] on span "Faraz Azam" at bounding box center [205, 191] width 33 height 10
click at [186, 186] on rect at bounding box center [182, 190] width 8 height 8
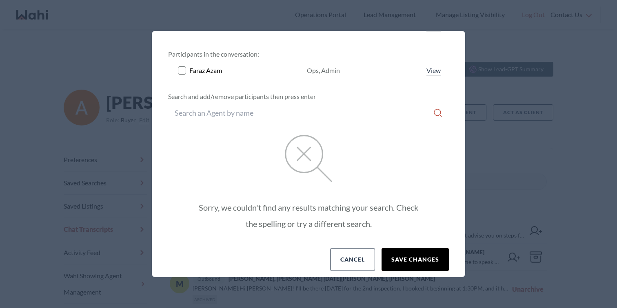
click at [392, 249] on button "Save changes" at bounding box center [415, 260] width 67 height 23
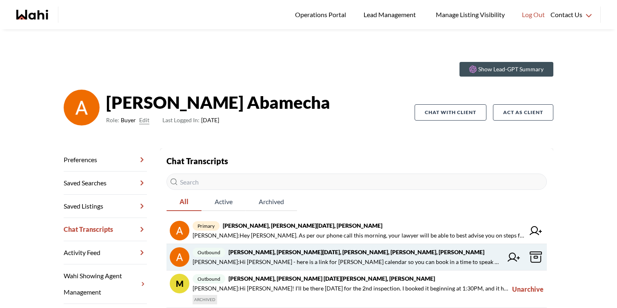
click at [514, 257] on icon at bounding box center [514, 257] width 12 height 9
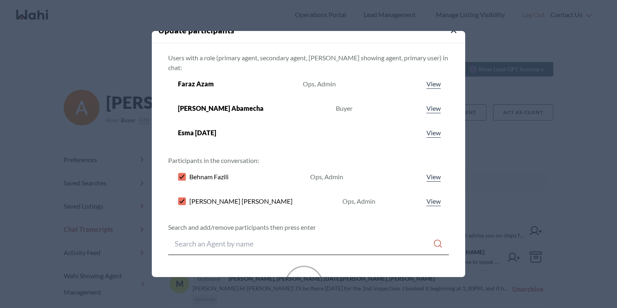
scroll to position [0, 0]
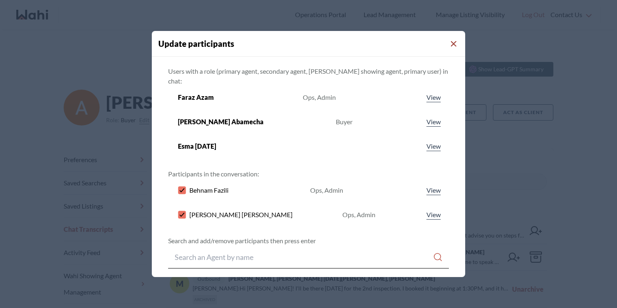
click at [451, 43] on icon "Close Modal" at bounding box center [454, 44] width 6 height 6
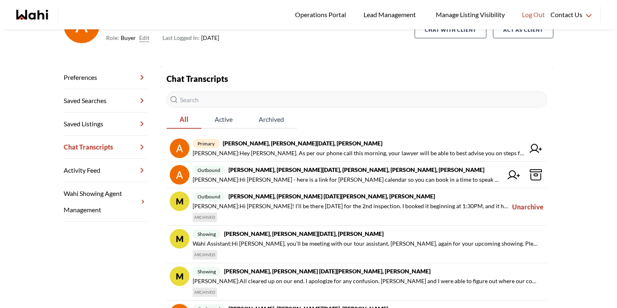
scroll to position [85, 0]
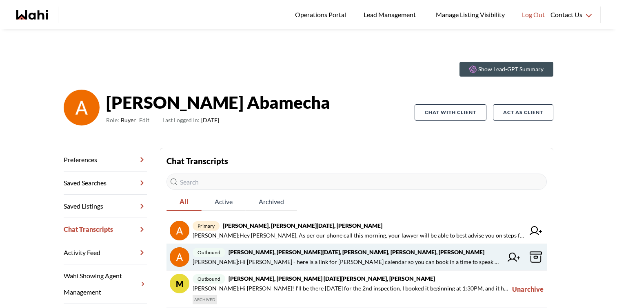
click at [515, 257] on icon at bounding box center [514, 257] width 12 height 9
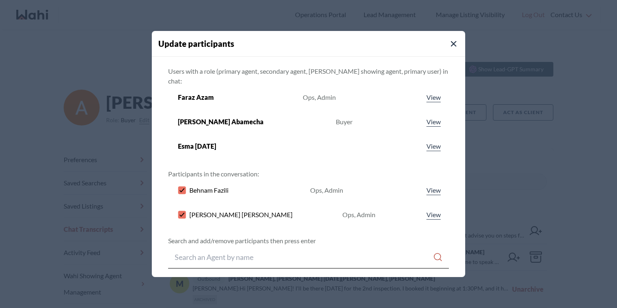
click at [449, 46] on button "Close Modal" at bounding box center [454, 44] width 10 height 10
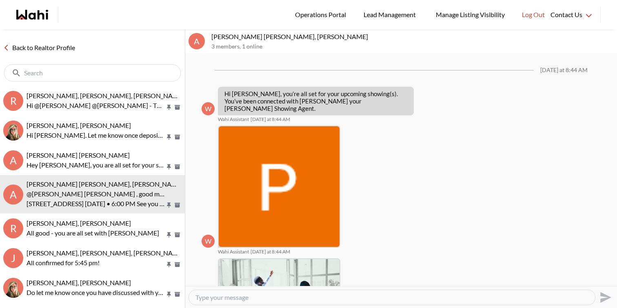
scroll to position [184, 0]
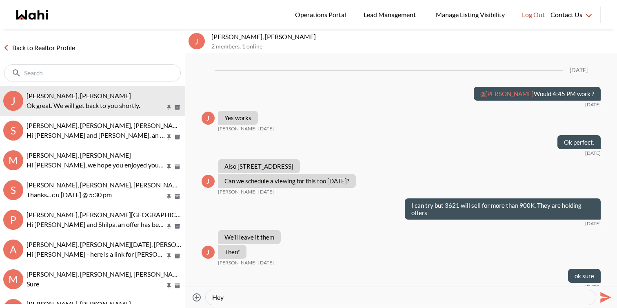
scroll to position [551, 0]
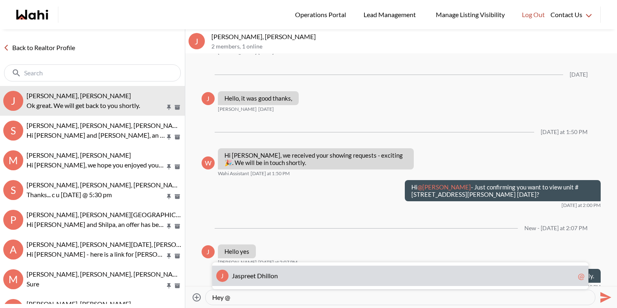
click at [268, 274] on span "l" at bounding box center [268, 276] width 2 height 8
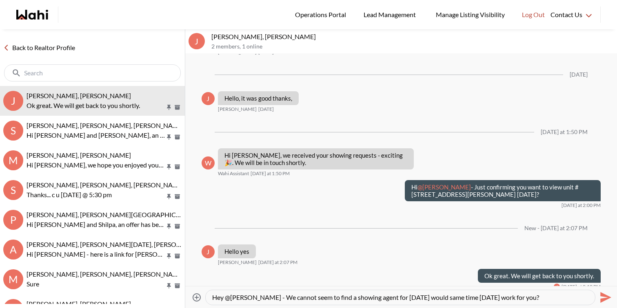
type textarea "Hey @Jaspreet Dhillon - We cannot seem to find a showing agent for today would …"
click at [600, 299] on icon "Send" at bounding box center [604, 297] width 13 height 13
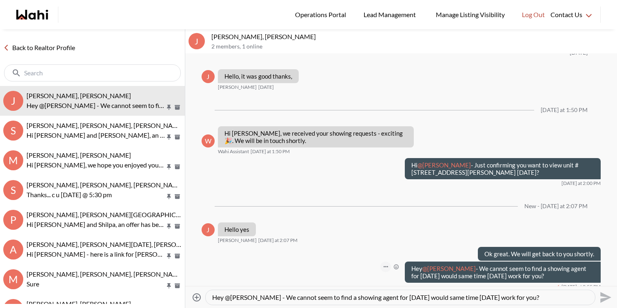
click at [388, 262] on button "Open Message Actions Menu" at bounding box center [385, 267] width 11 height 11
click at [368, 226] on button "Edit Message" at bounding box center [358, 233] width 65 height 15
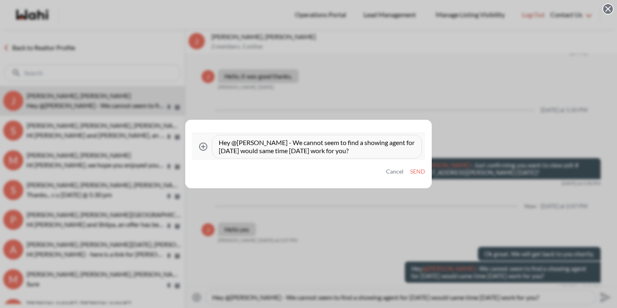
click at [290, 141] on textarea "Hey @Jaspreet Dhillon - We cannot seem to find a showing agent for today would …" at bounding box center [317, 147] width 196 height 16
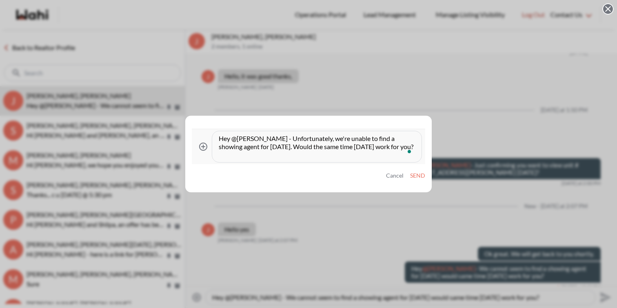
type textarea "Hey @[PERSON_NAME] - Unfortunately, we're unable to find a showing agent for [D…"
click at [423, 174] on button "Send" at bounding box center [417, 176] width 15 height 7
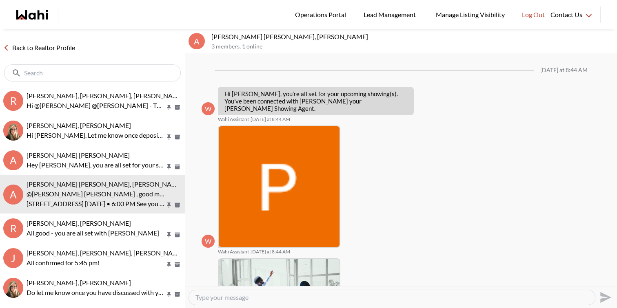
scroll to position [184, 0]
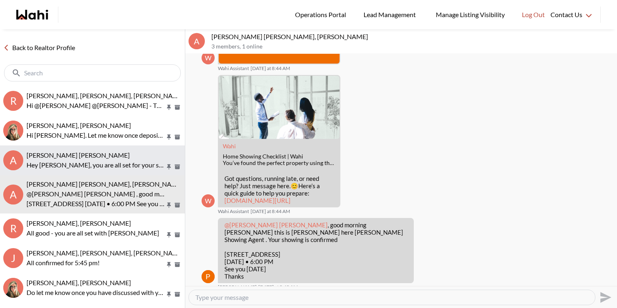
click at [92, 157] on span "Abdul Nafi Sarwari, Barb" at bounding box center [78, 155] width 103 height 8
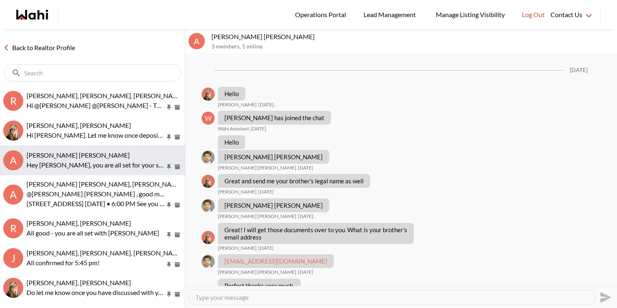
scroll to position [416, 0]
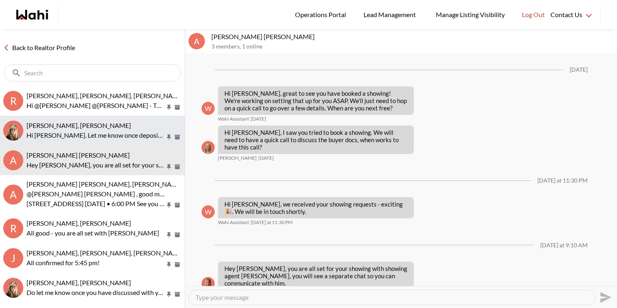
click at [115, 120] on button "David Rodriguez, Barbara Hi David. Let me know once deposit is completed" at bounding box center [92, 131] width 185 height 30
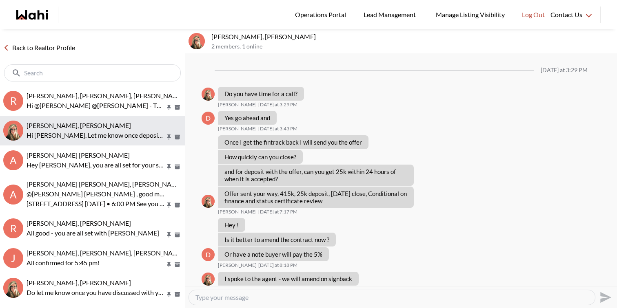
scroll to position [976, 0]
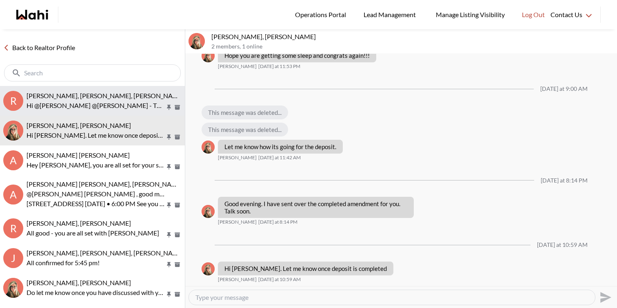
click at [118, 96] on span "Russell Perreira, Antonietta Morano-Perreira, Paul, Barbara" at bounding box center [106, 96] width 158 height 8
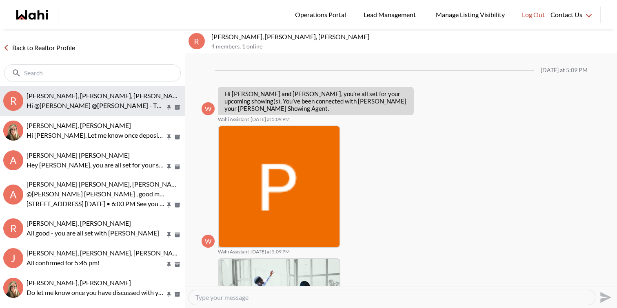
scroll to position [426, 0]
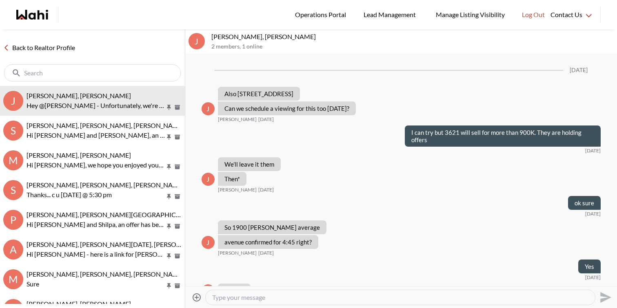
scroll to position [467, 0]
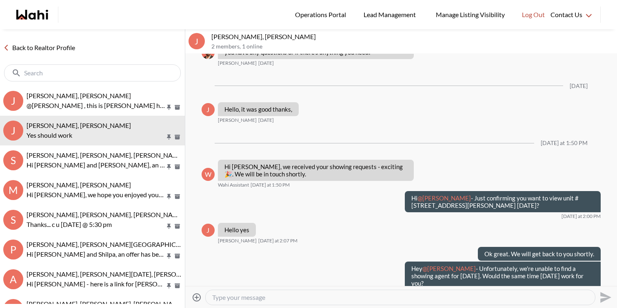
scroll to position [544, 0]
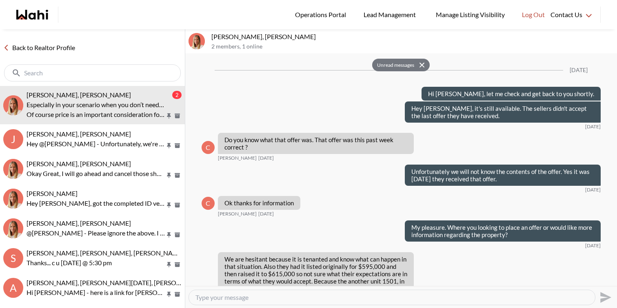
scroll to position [1094, 0]
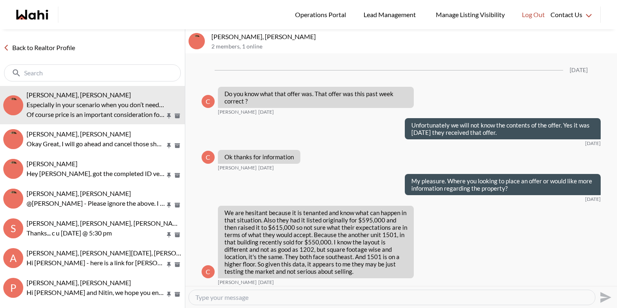
scroll to position [1014, 0]
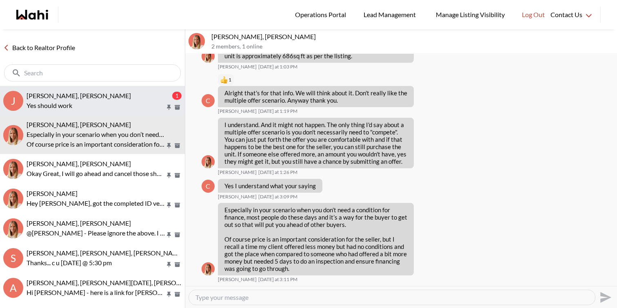
click at [105, 90] on button "J Jaspreet Dhillon, Faraz 1 Yes should work" at bounding box center [92, 101] width 185 height 30
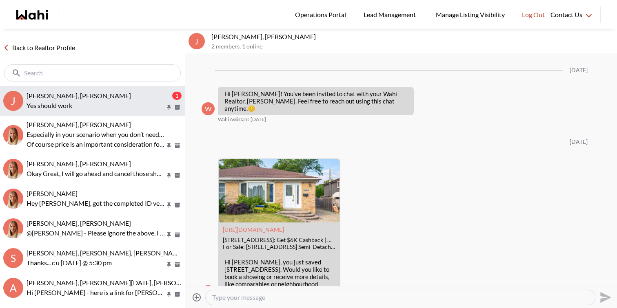
scroll to position [1302, 0]
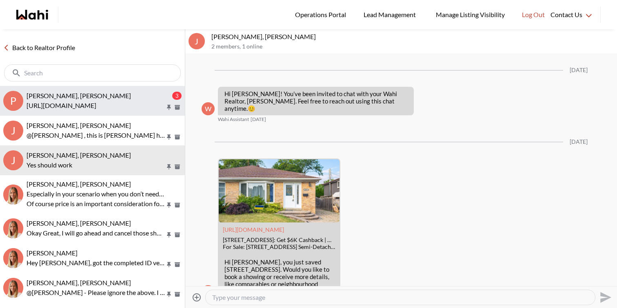
scroll to position [1302, 0]
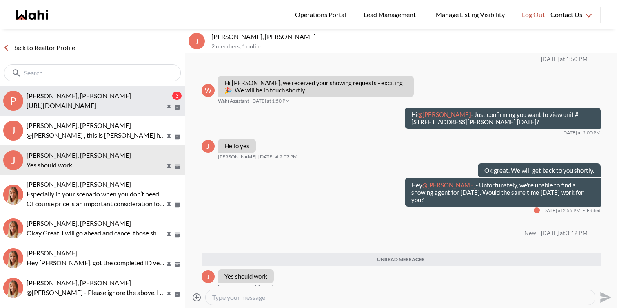
click at [104, 99] on span "[PERSON_NAME], [PERSON_NAME]" at bounding box center [79, 96] width 104 height 8
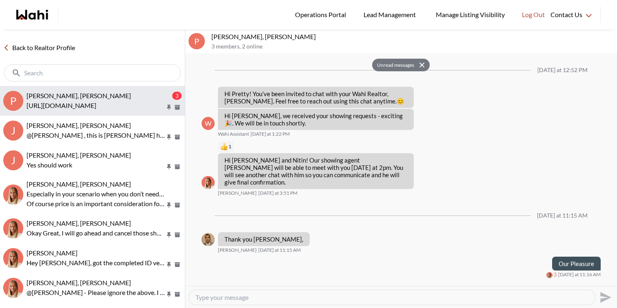
scroll to position [268, 0]
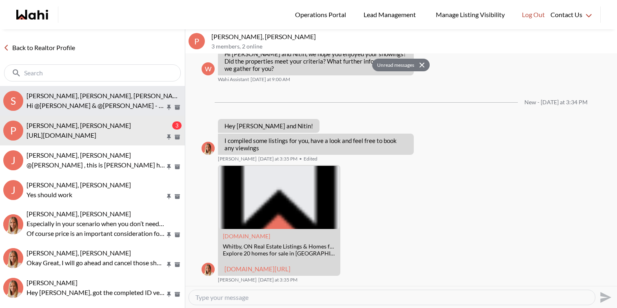
click at [106, 110] on button "S [PERSON_NAME], [PERSON_NAME], [PERSON_NAME] @[PERSON_NAME] & @[PERSON_NAME] -…" at bounding box center [92, 101] width 185 height 30
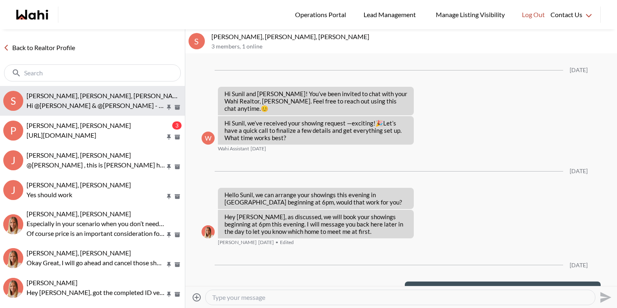
scroll to position [2068, 0]
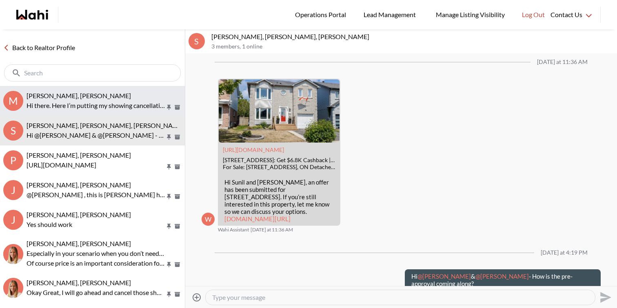
click at [108, 102] on p "Hi there. Here I’m putting my showing cancellation for [DATE] due to work sched…" at bounding box center [96, 106] width 139 height 10
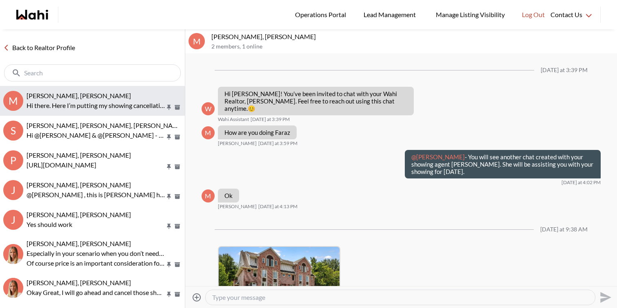
scroll to position [581, 0]
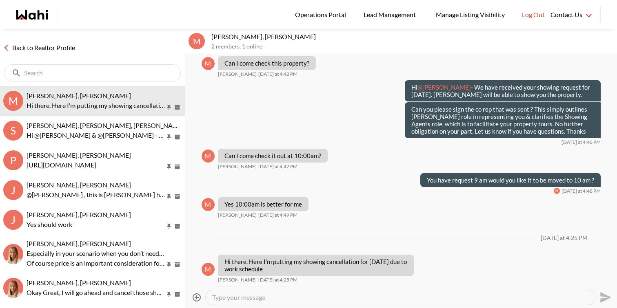
click at [243, 297] on textarea "Type your message" at bounding box center [400, 298] width 376 height 8
click at [429, 299] on textarea "Hey Milton, I will go ahead and cancel the showing for Friday. Feel free to she…" at bounding box center [400, 298] width 376 height 8
click at [506, 300] on textarea "Hey Milton, I will go ahead and cancel the showing for Friday. Feel free to sch…" at bounding box center [400, 298] width 376 height 8
type textarea "Hey Milton, I will go ahead and cancel the showing for Friday. Feel free to sch…"
click at [606, 301] on icon "Send" at bounding box center [604, 297] width 13 height 13
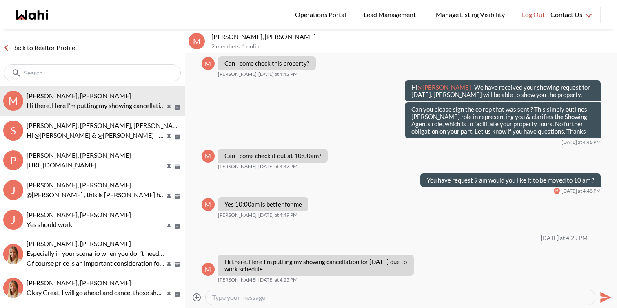
scroll to position [613, 0]
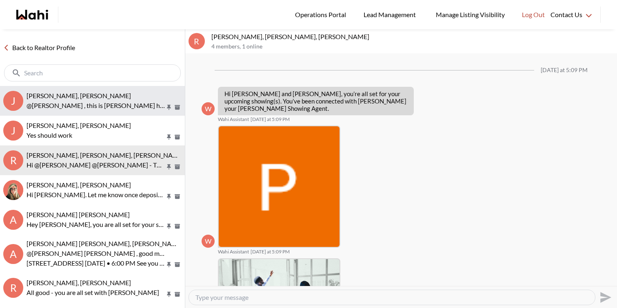
scroll to position [426, 0]
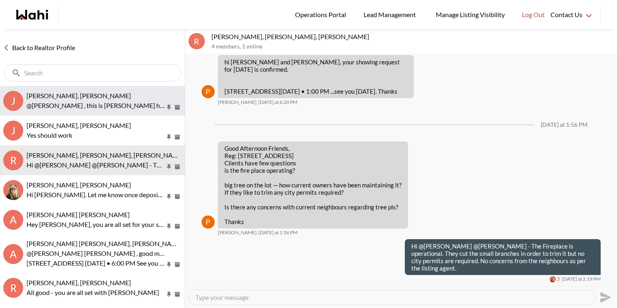
click at [67, 101] on p "@[PERSON_NAME] , this is [PERSON_NAME] here [PERSON_NAME] showing agent [PERSON…" at bounding box center [96, 106] width 139 height 10
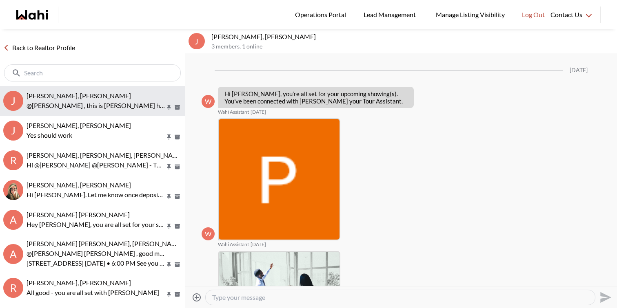
scroll to position [868, 0]
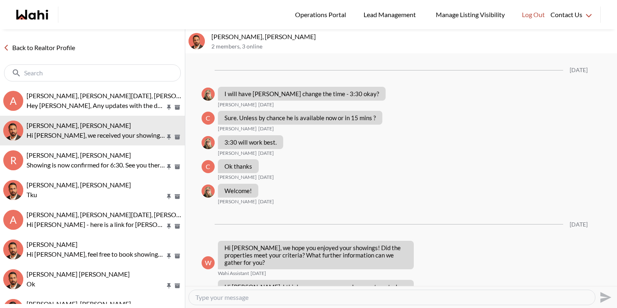
scroll to position [775, 0]
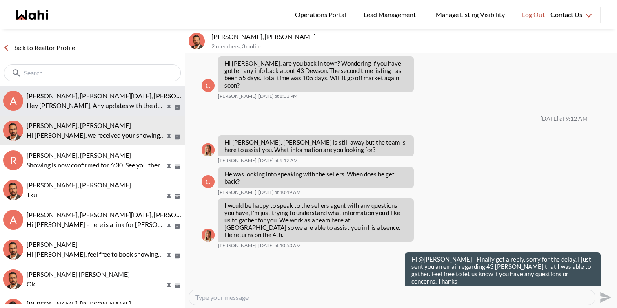
click at [111, 100] on div "[PERSON_NAME], [PERSON_NAME][DATE], [PERSON_NAME] Hey [PERSON_NAME], Any update…" at bounding box center [104, 101] width 155 height 19
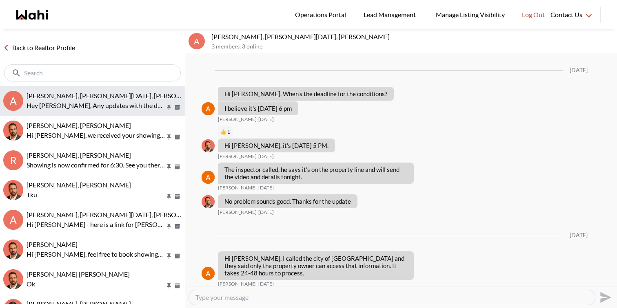
scroll to position [945, 0]
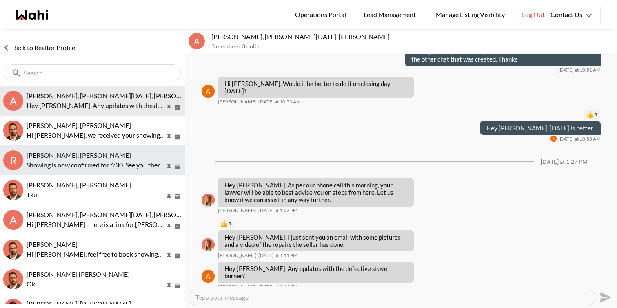
click at [115, 158] on span "Rita Kukendran, Khalid, Behnam" at bounding box center [79, 155] width 104 height 8
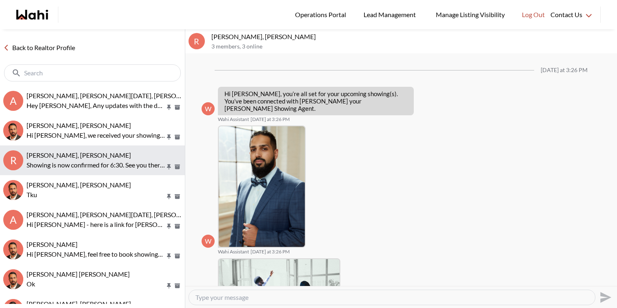
scroll to position [279, 0]
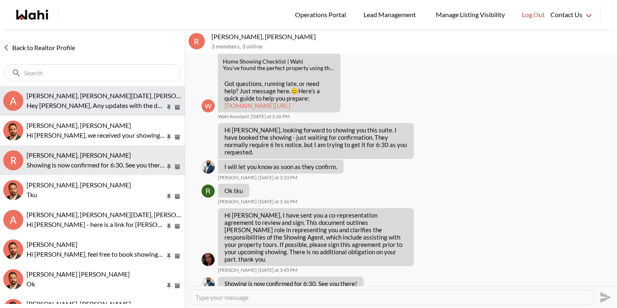
click at [103, 96] on span "Anwar Abamecha, Esma Dano, Behnam" at bounding box center [116, 96] width 178 height 8
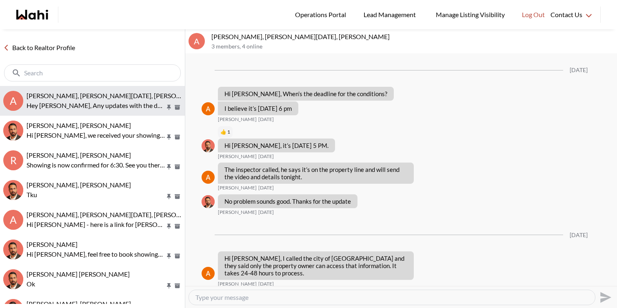
scroll to position [945, 0]
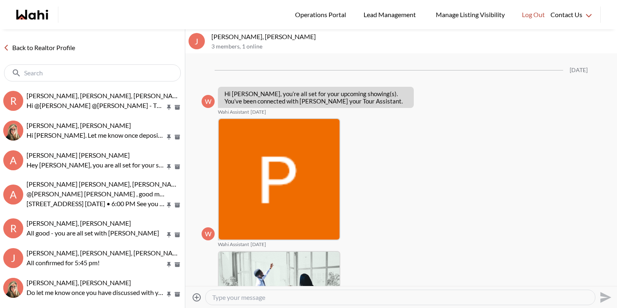
scroll to position [868, 0]
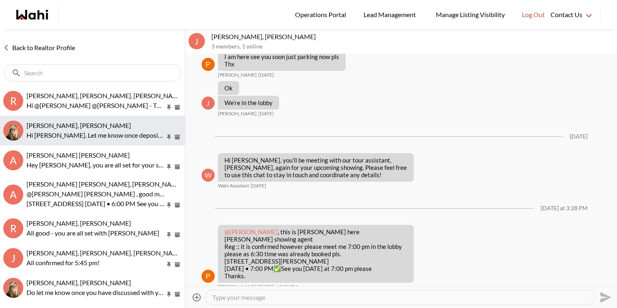
click at [104, 127] on div "[PERSON_NAME], [PERSON_NAME]" at bounding box center [104, 126] width 155 height 8
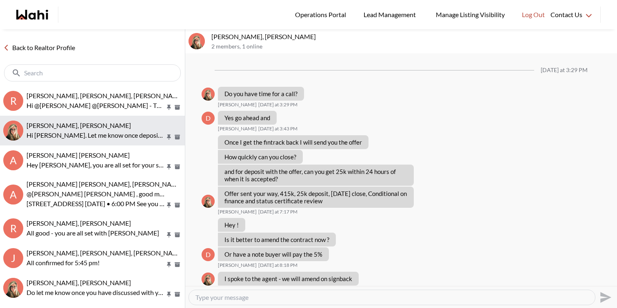
scroll to position [976, 0]
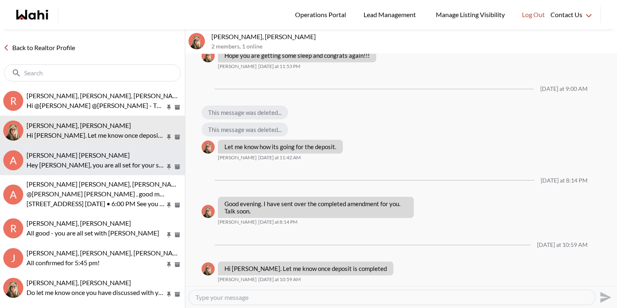
click at [106, 160] on p "Hey [PERSON_NAME], you are all set for your showing with showing agent [PERSON_…" at bounding box center [96, 165] width 139 height 10
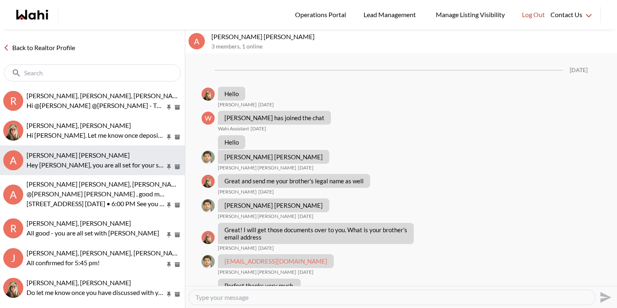
scroll to position [416, 0]
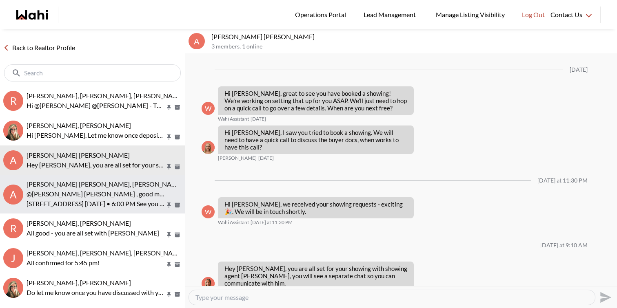
click at [114, 193] on p "@[PERSON_NAME] [PERSON_NAME] , good morning [PERSON_NAME] this is [PERSON_NAME]…" at bounding box center [96, 194] width 139 height 10
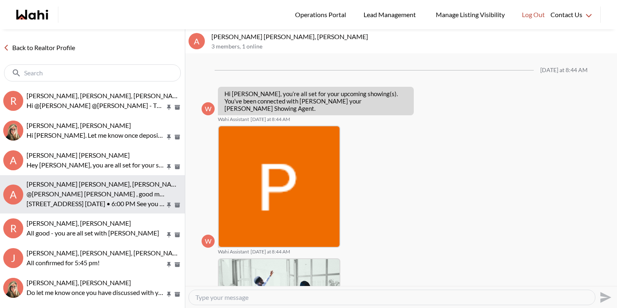
scroll to position [184, 0]
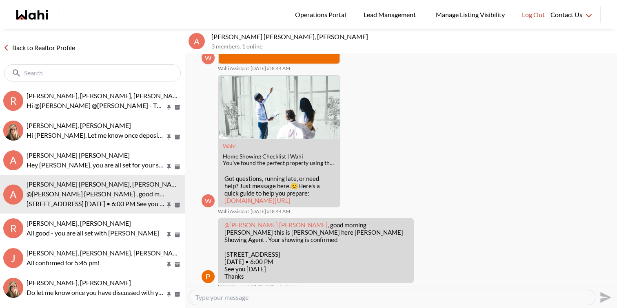
click at [62, 44] on link "Back to Realtor Profile" at bounding box center [39, 47] width 78 height 11
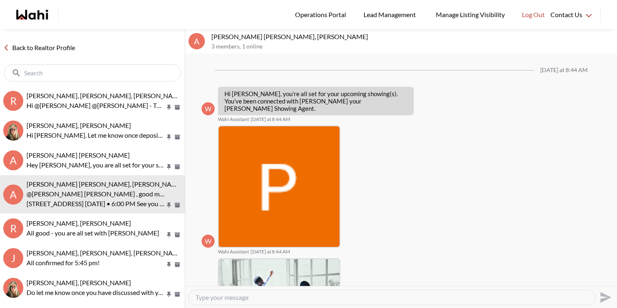
scroll to position [184, 0]
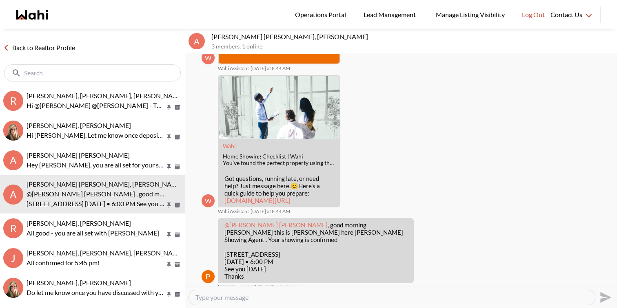
click at [58, 45] on link "Back to Realtor Profile" at bounding box center [39, 47] width 78 height 11
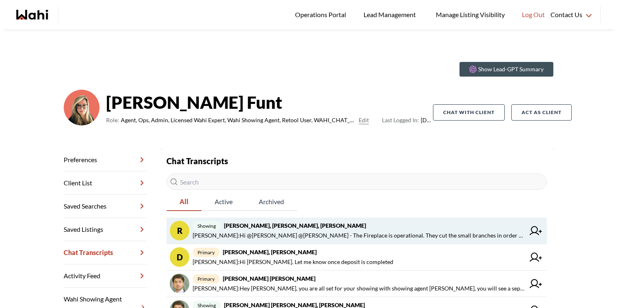
click at [232, 222] on span "showing [PERSON_NAME], [PERSON_NAME], [PERSON_NAME]" at bounding box center [359, 226] width 332 height 10
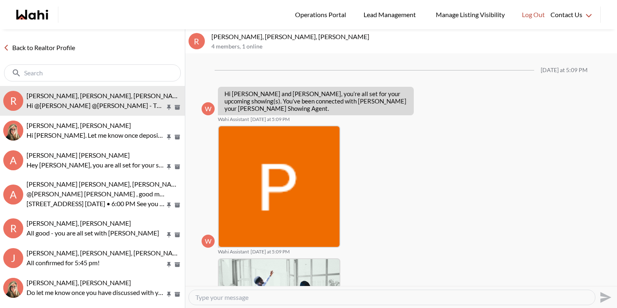
scroll to position [426, 0]
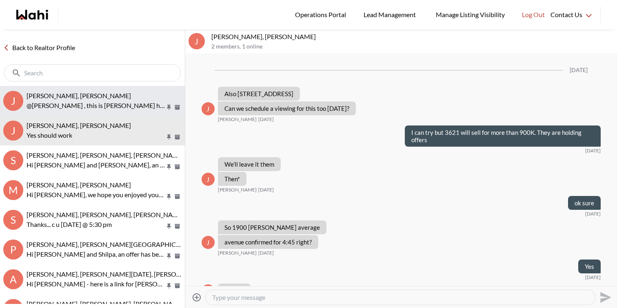
scroll to position [544, 0]
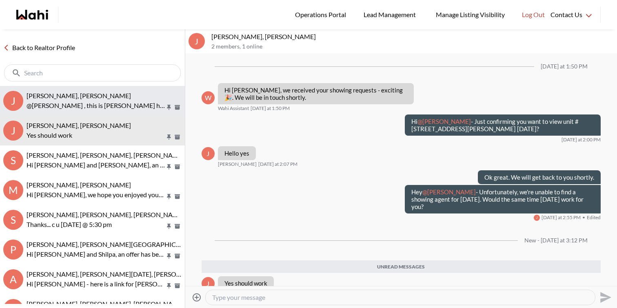
click at [83, 90] on button "J [PERSON_NAME], [PERSON_NAME] @[PERSON_NAME] , this is [PERSON_NAME] here [PER…" at bounding box center [92, 101] width 185 height 30
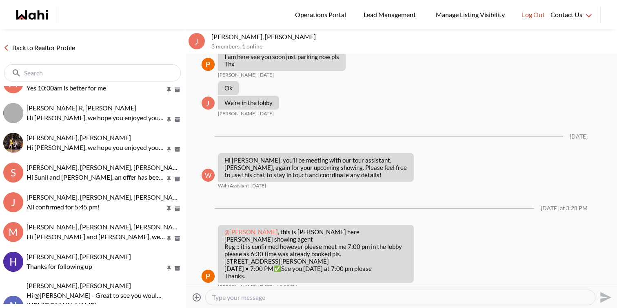
scroll to position [257, 0]
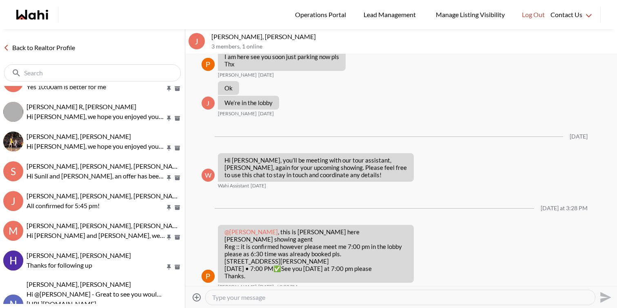
click at [105, 172] on p "Hi Sunil and [PERSON_NAME], an offer has been submitted for [STREET_ADDRESS]. I…" at bounding box center [96, 176] width 139 height 10
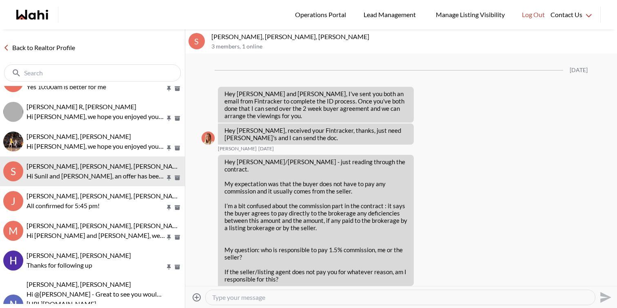
scroll to position [1136, 0]
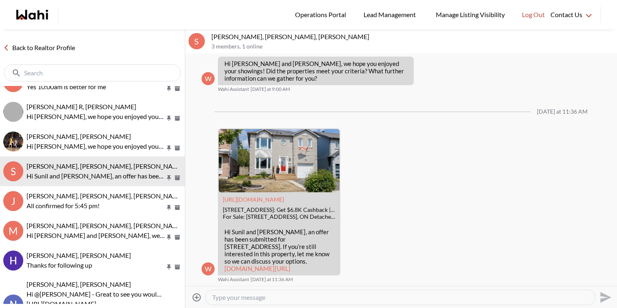
click at [246, 302] on div at bounding box center [400, 298] width 389 height 15
click at [248, 295] on textarea "Type your message" at bounding box center [400, 298] width 376 height 8
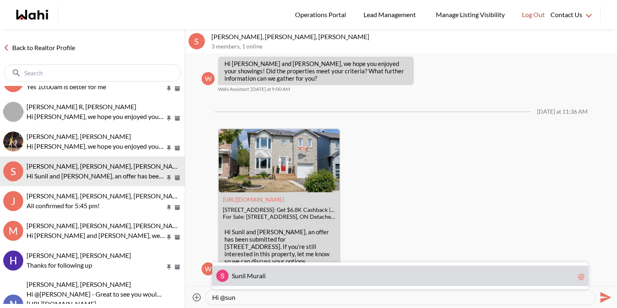
click at [249, 276] on span "il Murali" at bounding box center [253, 276] width 23 height 8
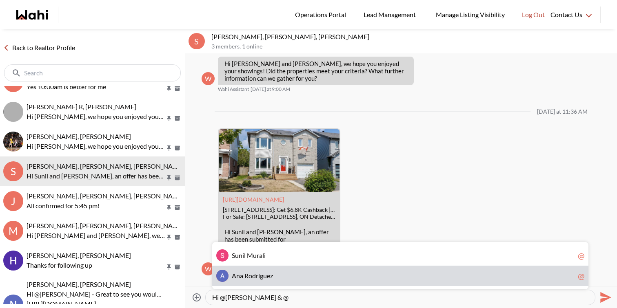
click at [249, 274] on span "o" at bounding box center [251, 276] width 4 height 8
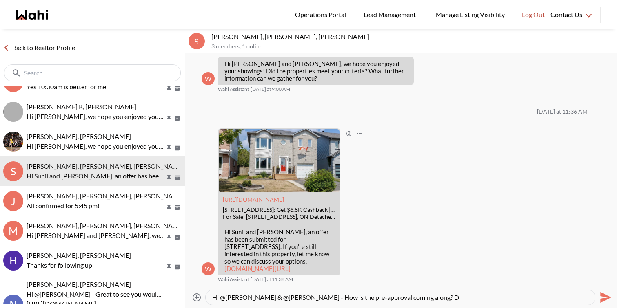
type textarea "Hi @[PERSON_NAME] & @[PERSON_NAME] - How is the pre-approval coming along?"
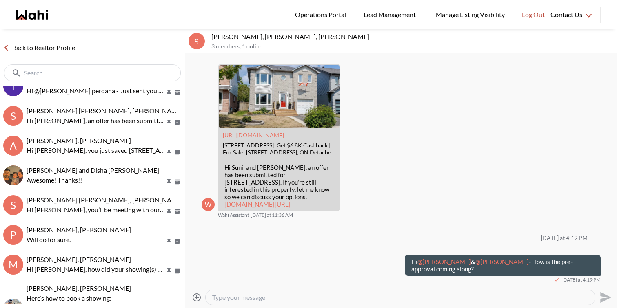
scroll to position [699, 0]
